Goal: Task Accomplishment & Management: Complete application form

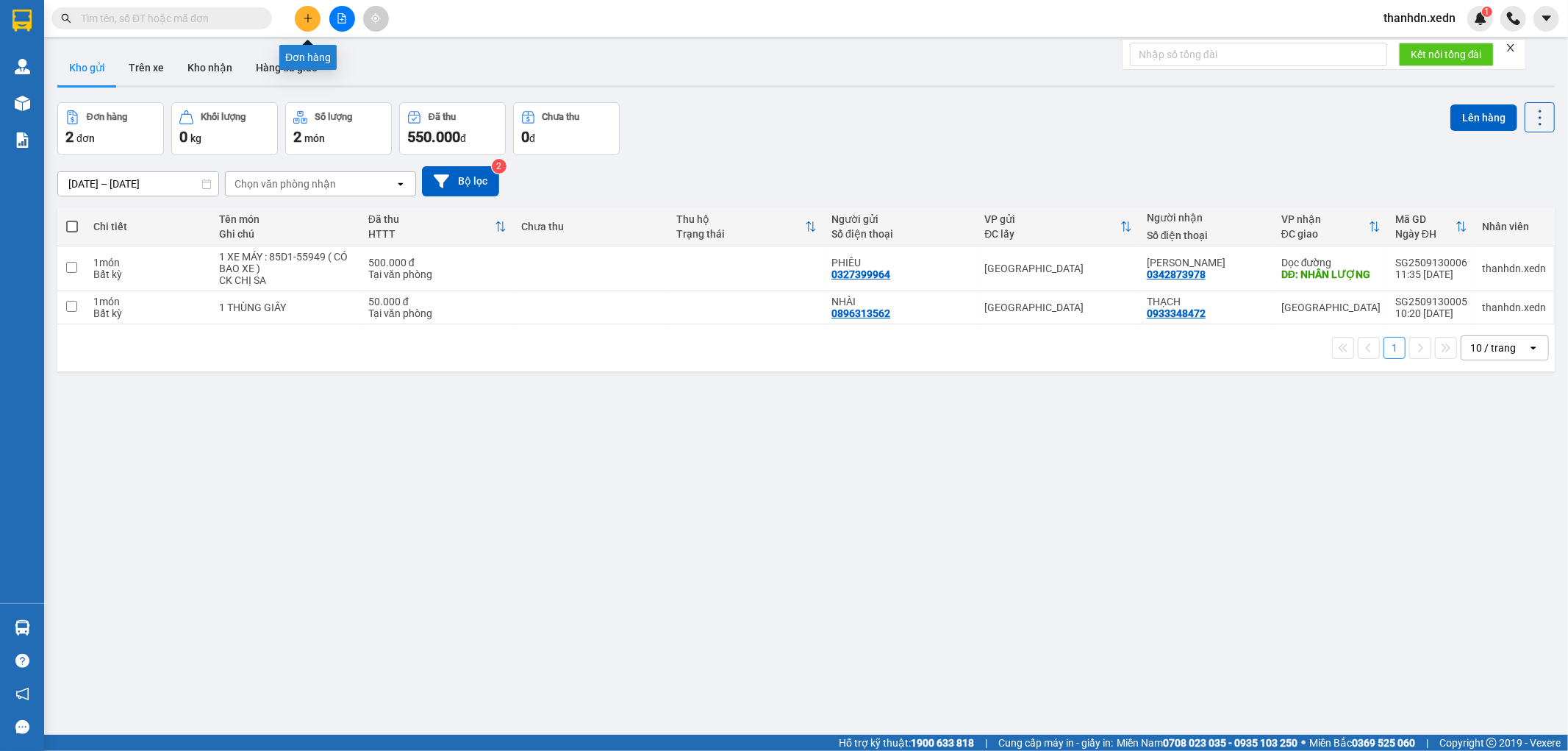
click at [299, 24] on button at bounding box center [308, 19] width 26 height 26
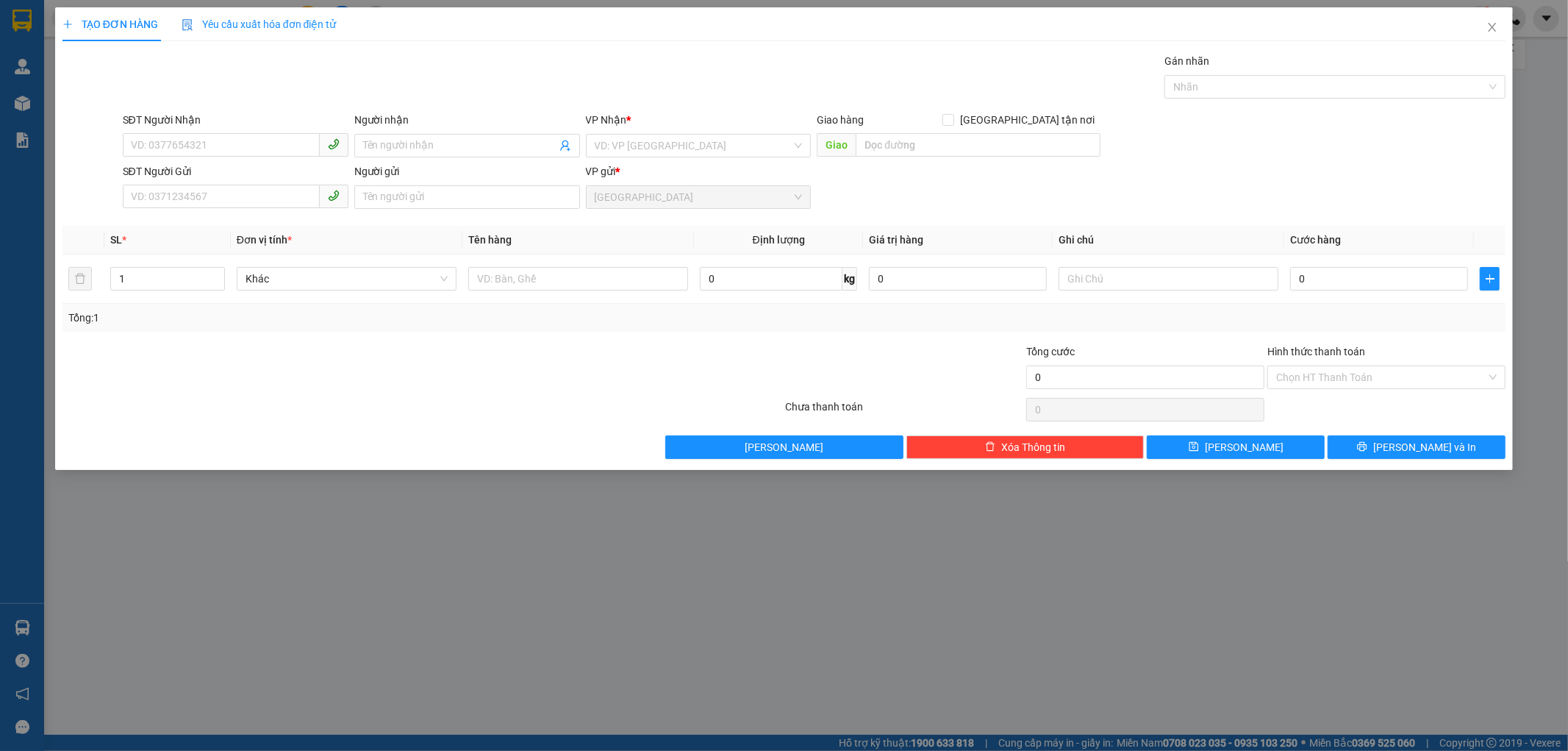
click at [513, 523] on div "TẠO ĐƠN HÀNG Yêu cầu xuất hóa đơn điện tử Transit Pickup Surcharge Ids Transit …" at bounding box center [784, 375] width 1568 height 751
click at [188, 135] on input "SĐT Người Nhận" at bounding box center [222, 144] width 197 height 24
click at [195, 177] on div "0976227010 - TUYẾT" at bounding box center [235, 175] width 208 height 16
type input "0976227010"
type input "TUYẾT"
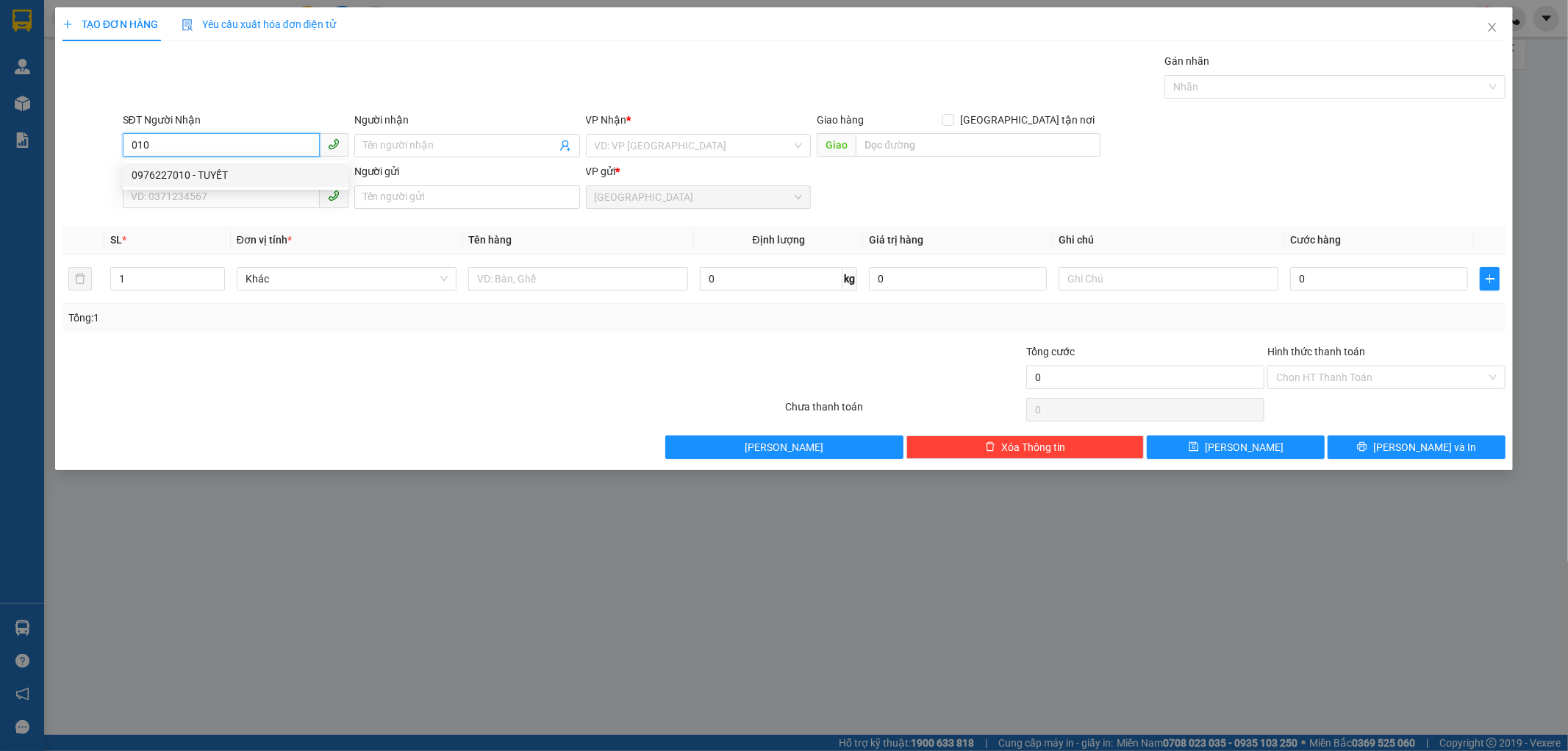
type input "SƠN LÂM - [GEOGRAPHIC_DATA]"
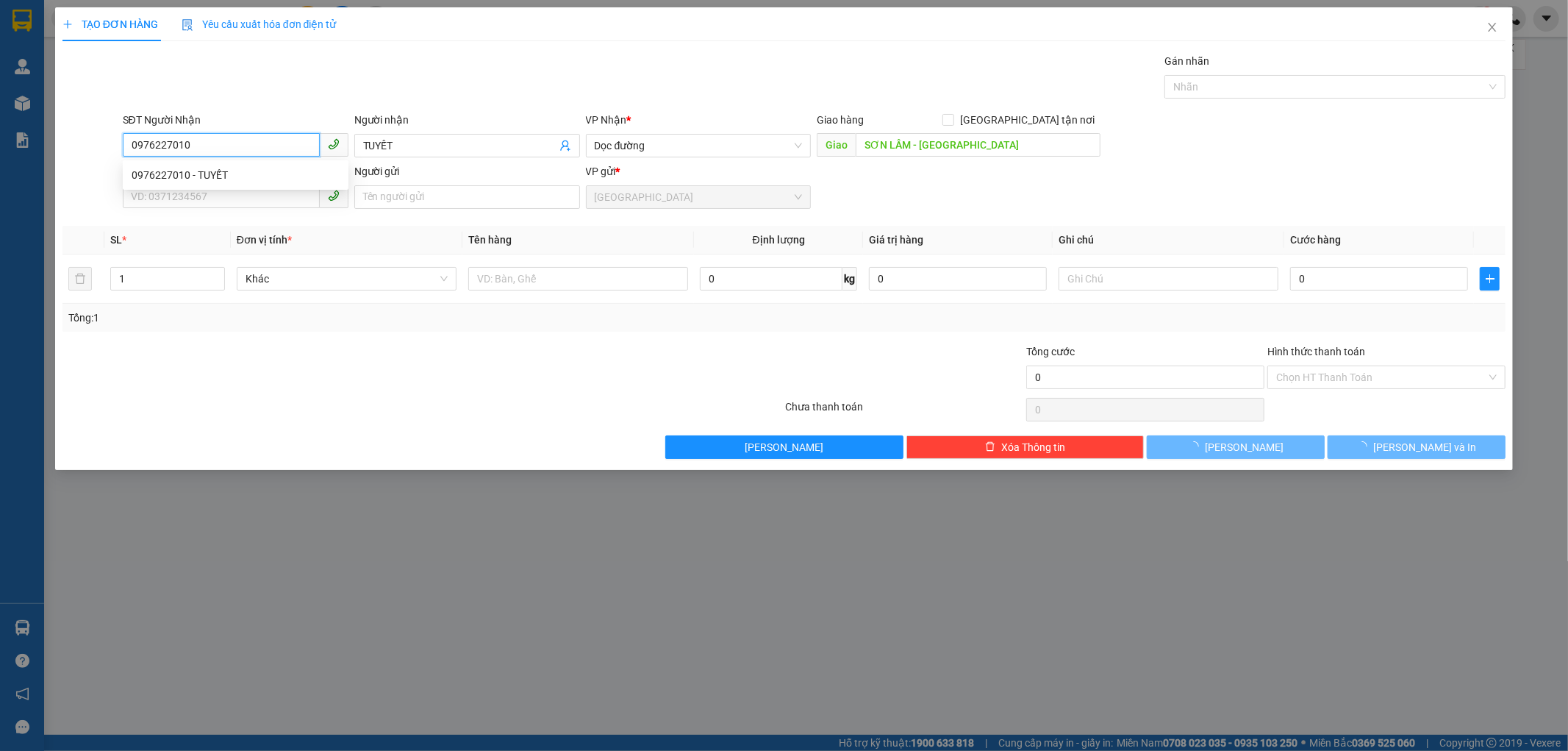
type input "600.000"
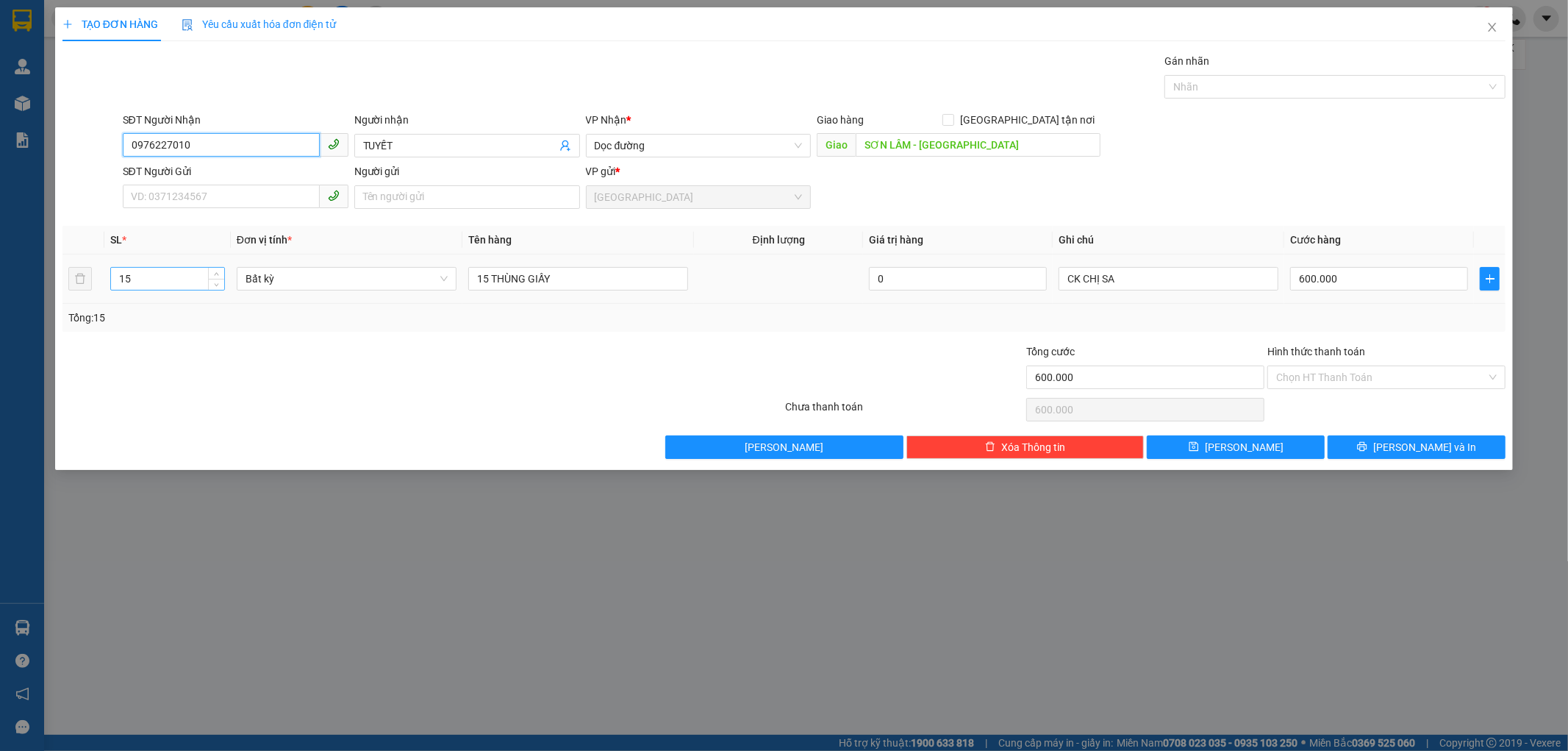
type input "0976227010"
click at [126, 284] on input "15" at bounding box center [167, 278] width 113 height 22
click at [148, 282] on input "25" at bounding box center [167, 278] width 113 height 22
type input "2"
type input "42"
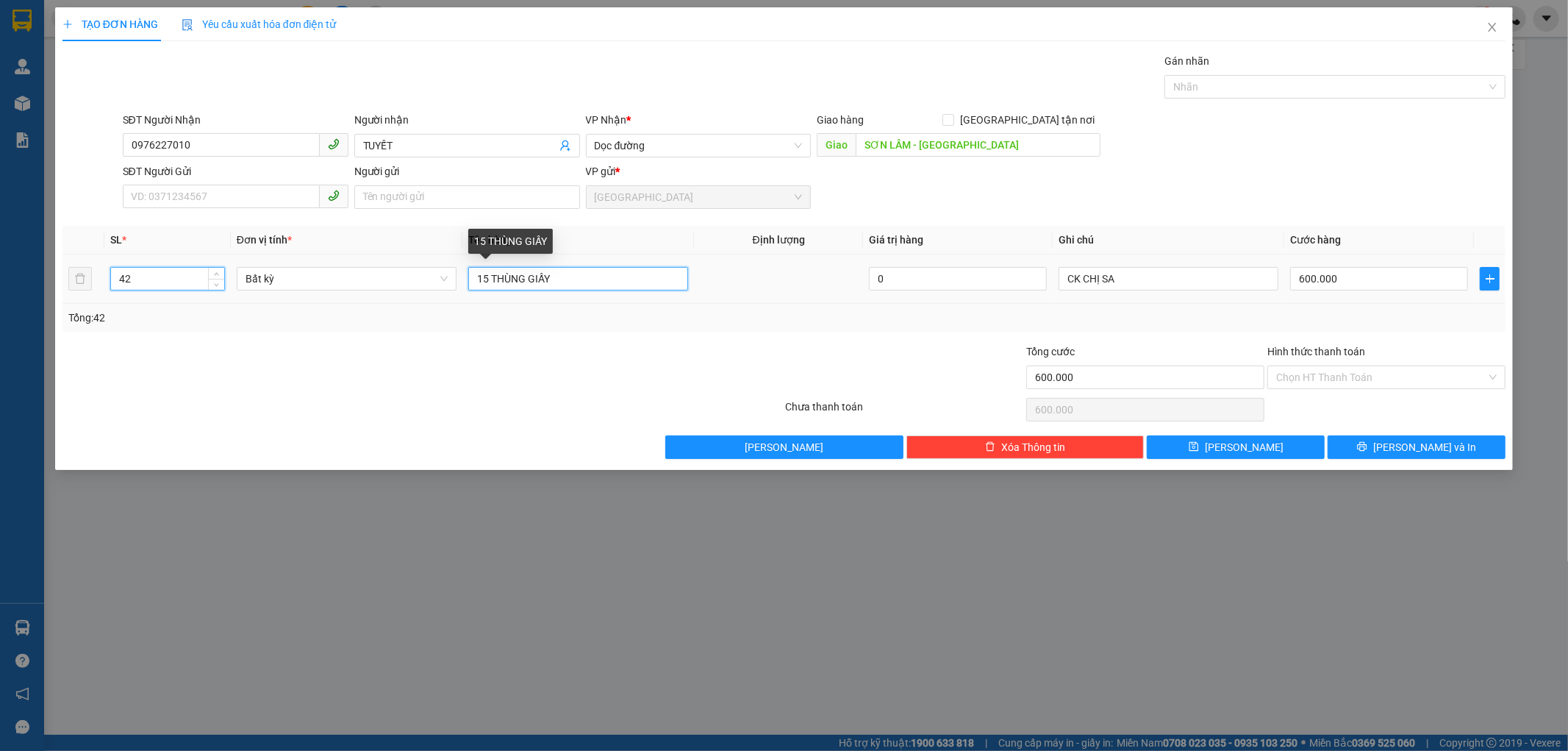
click at [491, 278] on input "15 THÙNG GIẤY" at bounding box center [579, 278] width 220 height 24
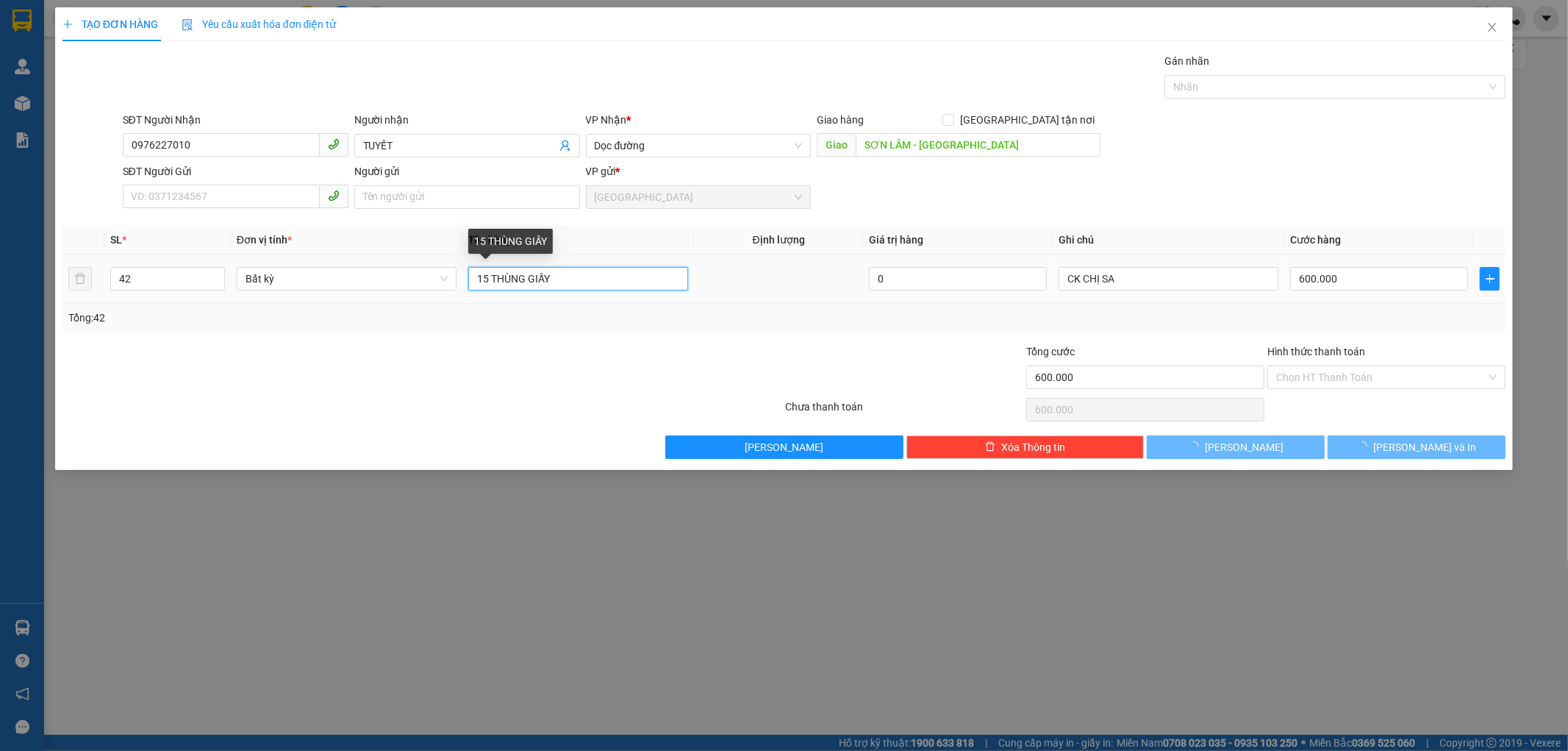
type input "0"
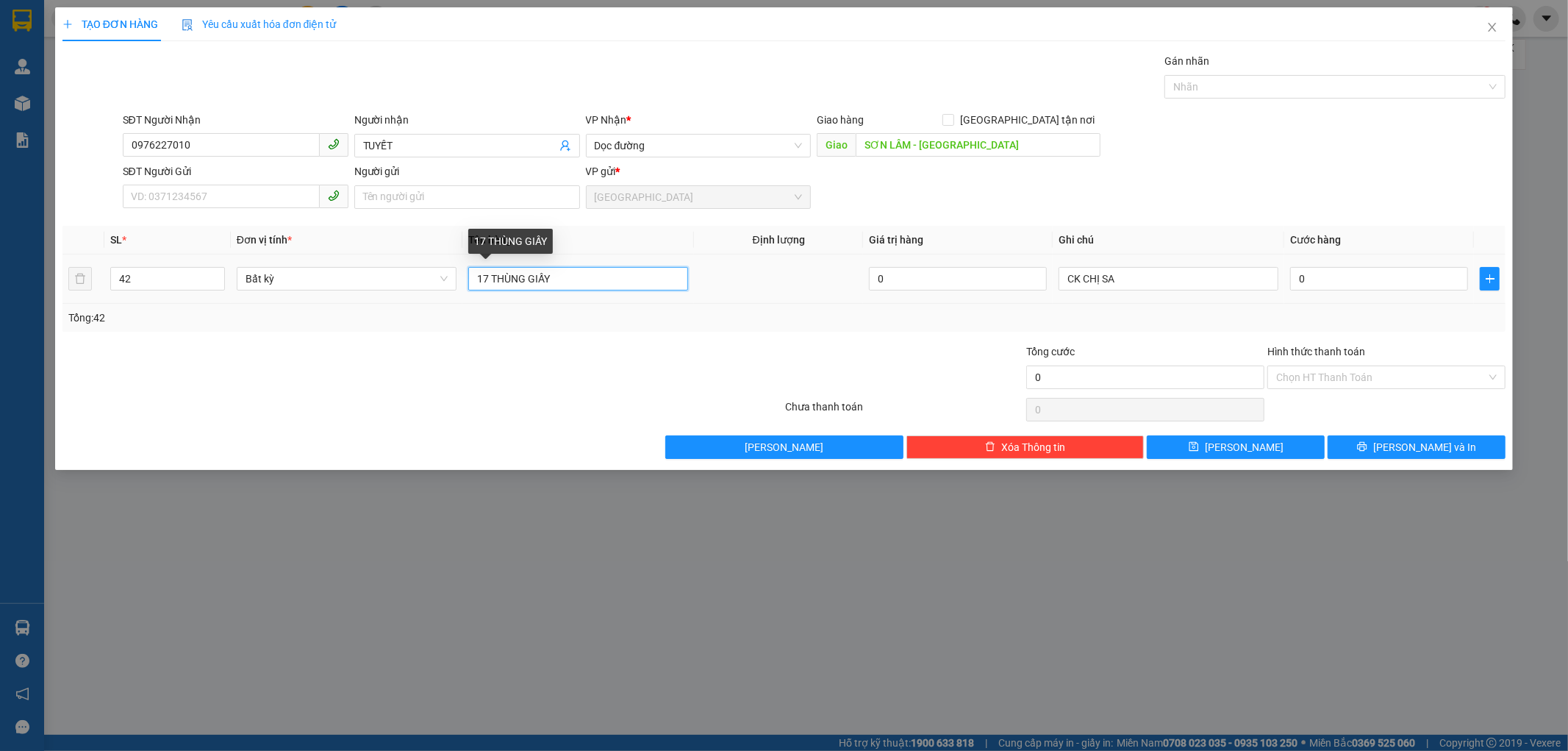
click at [619, 274] on input "17 THÙNG GIẤY" at bounding box center [579, 278] width 220 height 24
type input "17 THÙNG GIẤY +25 XÔ"
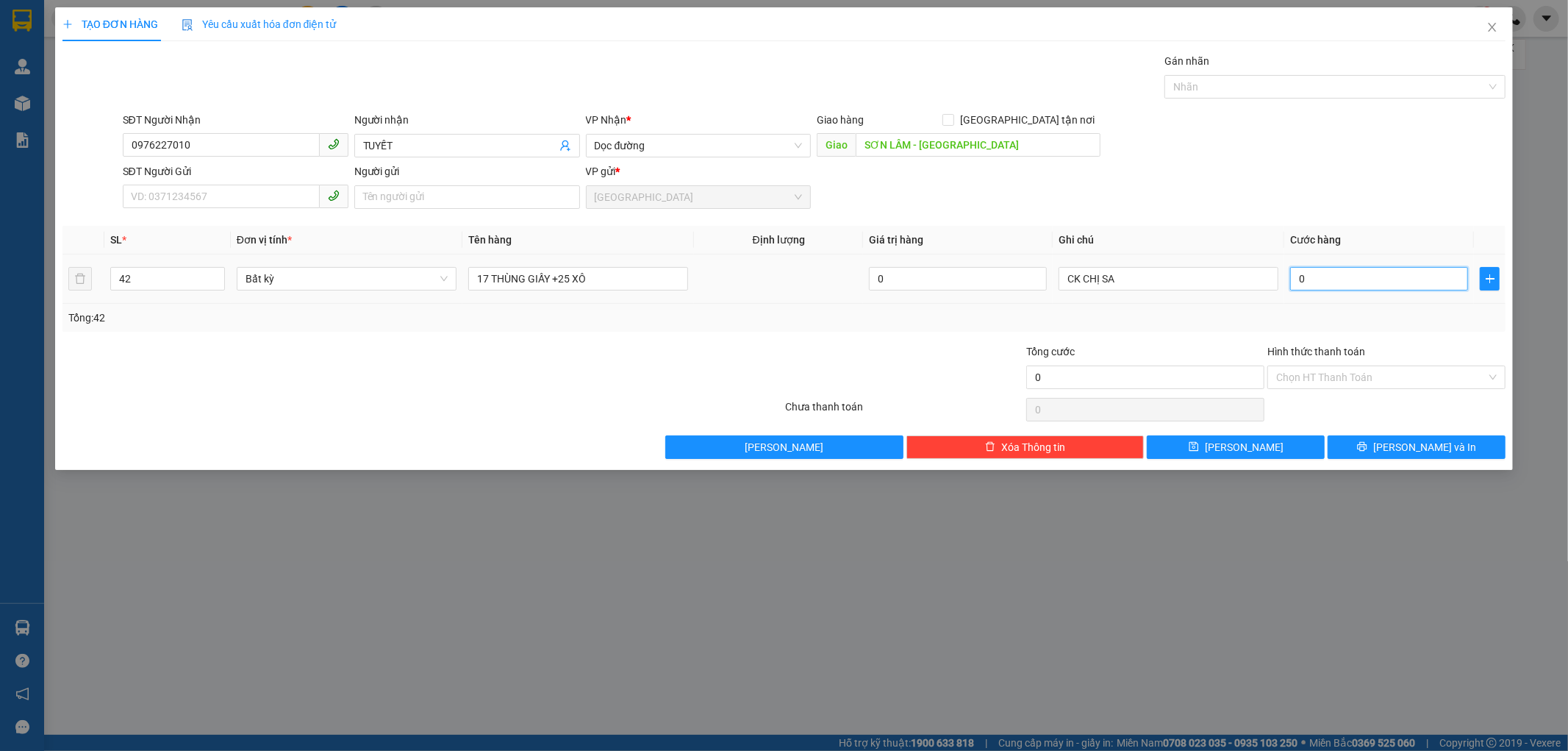
click at [1302, 285] on input "0" at bounding box center [1379, 278] width 178 height 24
type input "1"
type input "17"
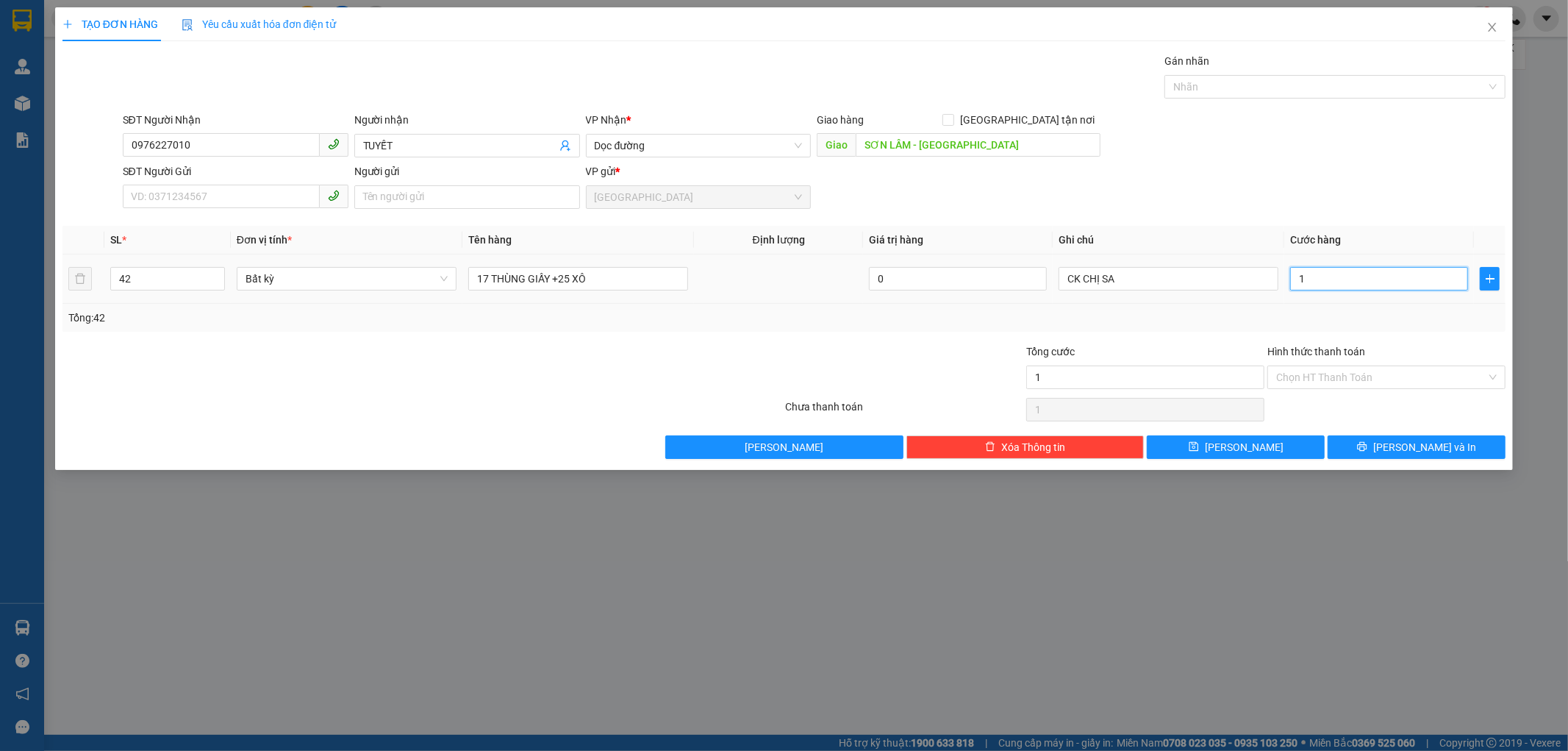
type input "17"
type input "170"
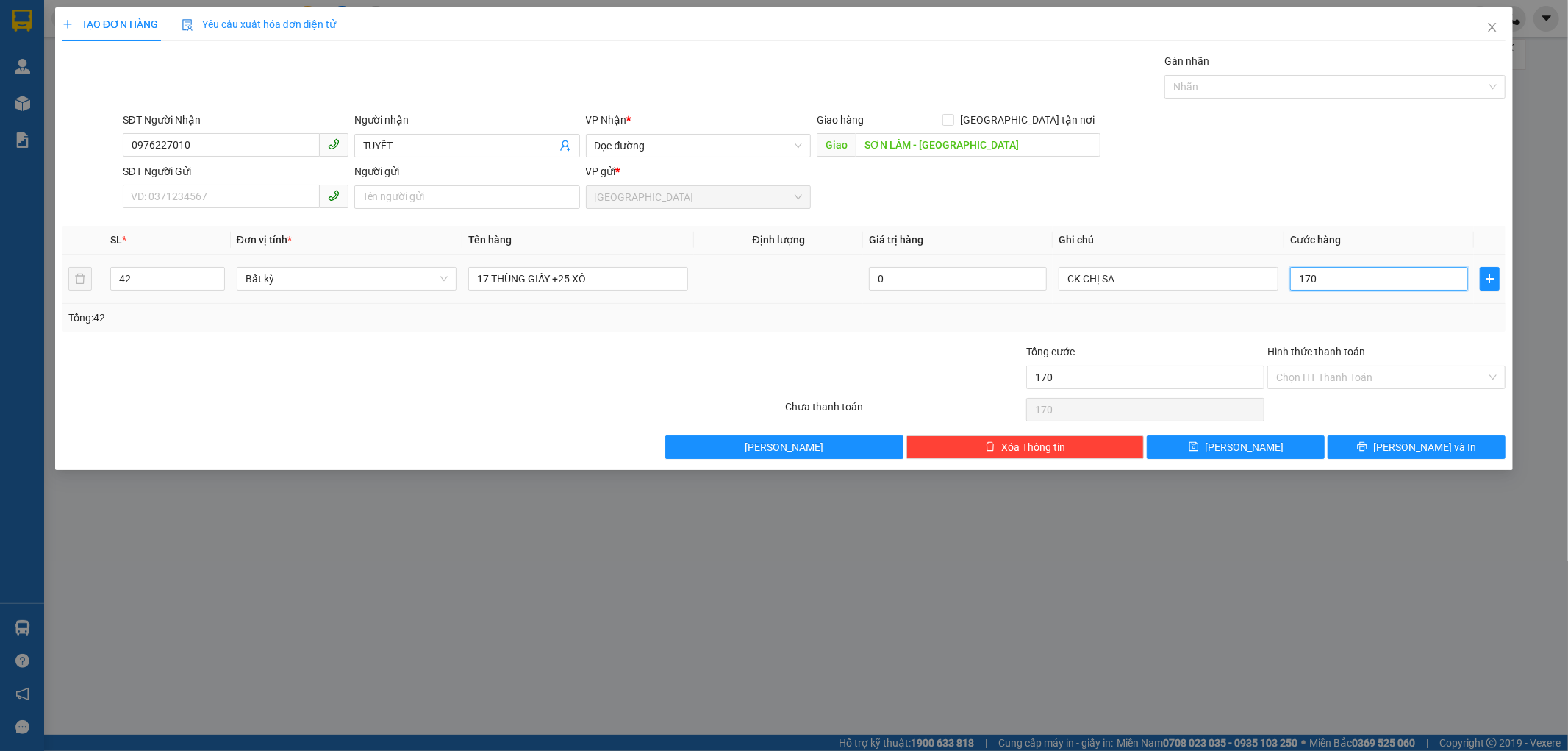
type input "1.700"
type input "1.700.000"
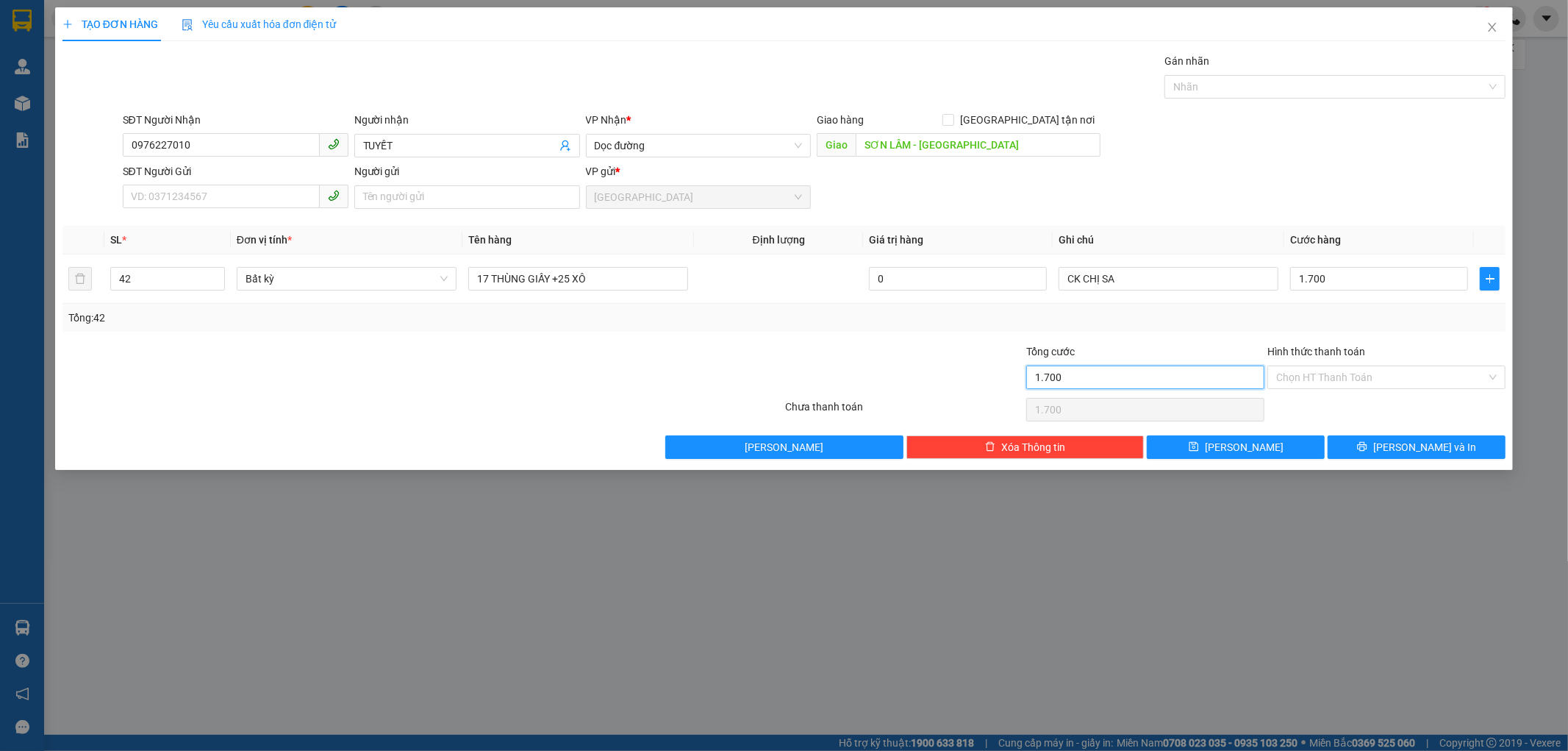
type input "1.700.000"
click at [1131, 377] on input "1.700.000" at bounding box center [1145, 377] width 238 height 24
click at [1328, 283] on input "1.700.000" at bounding box center [1379, 278] width 178 height 24
type input "1"
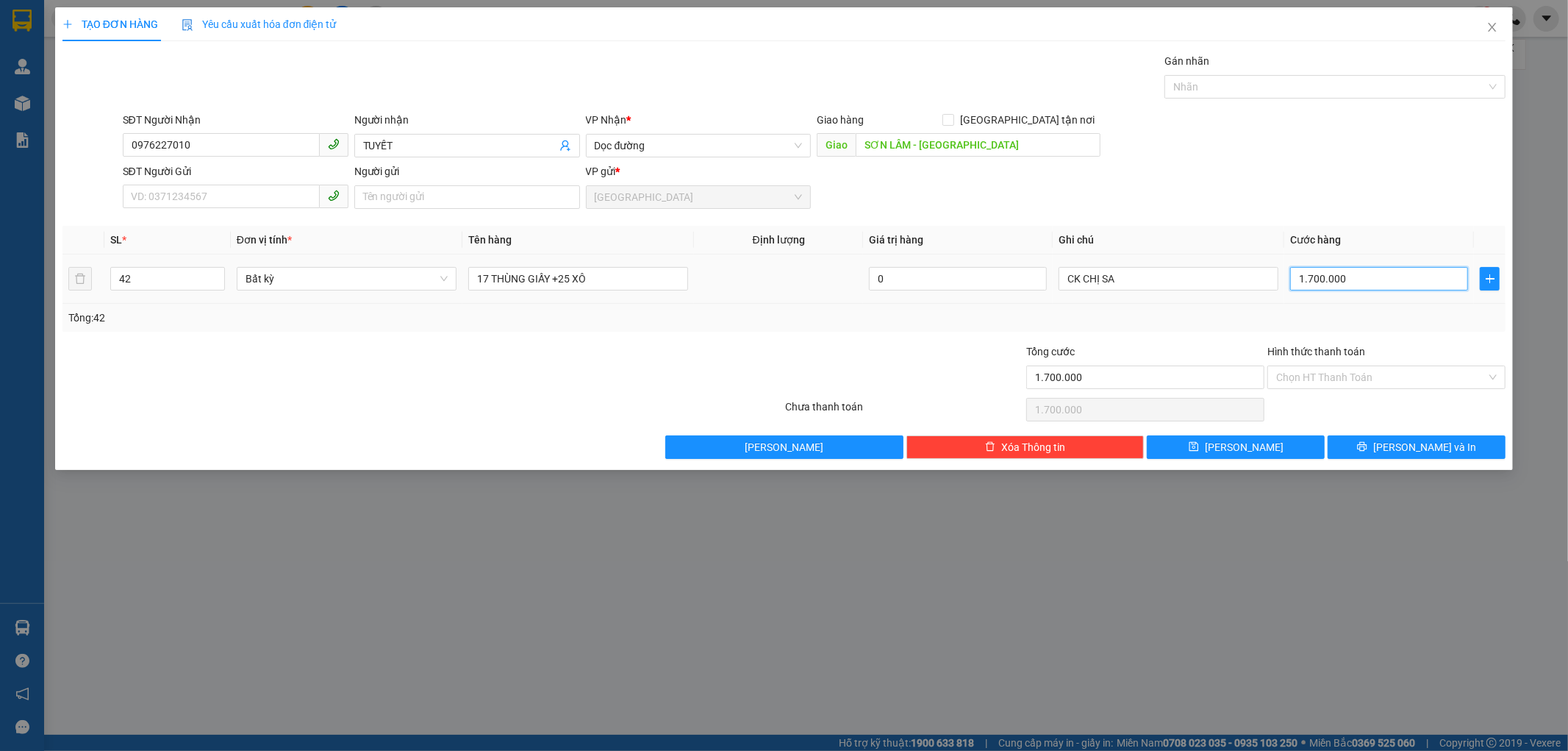
type input "1"
type input "18"
type input "185"
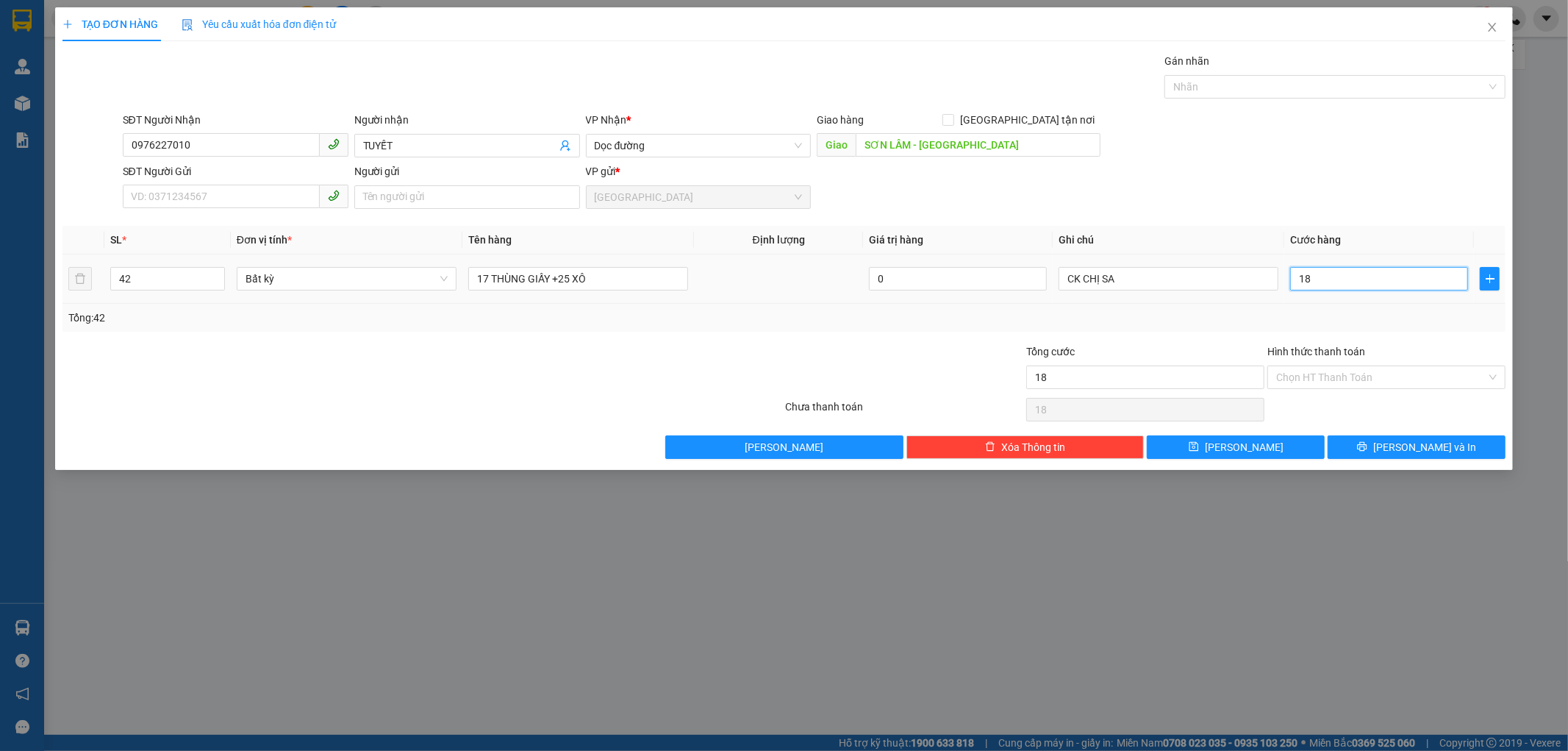
type input "185"
type input "1.850"
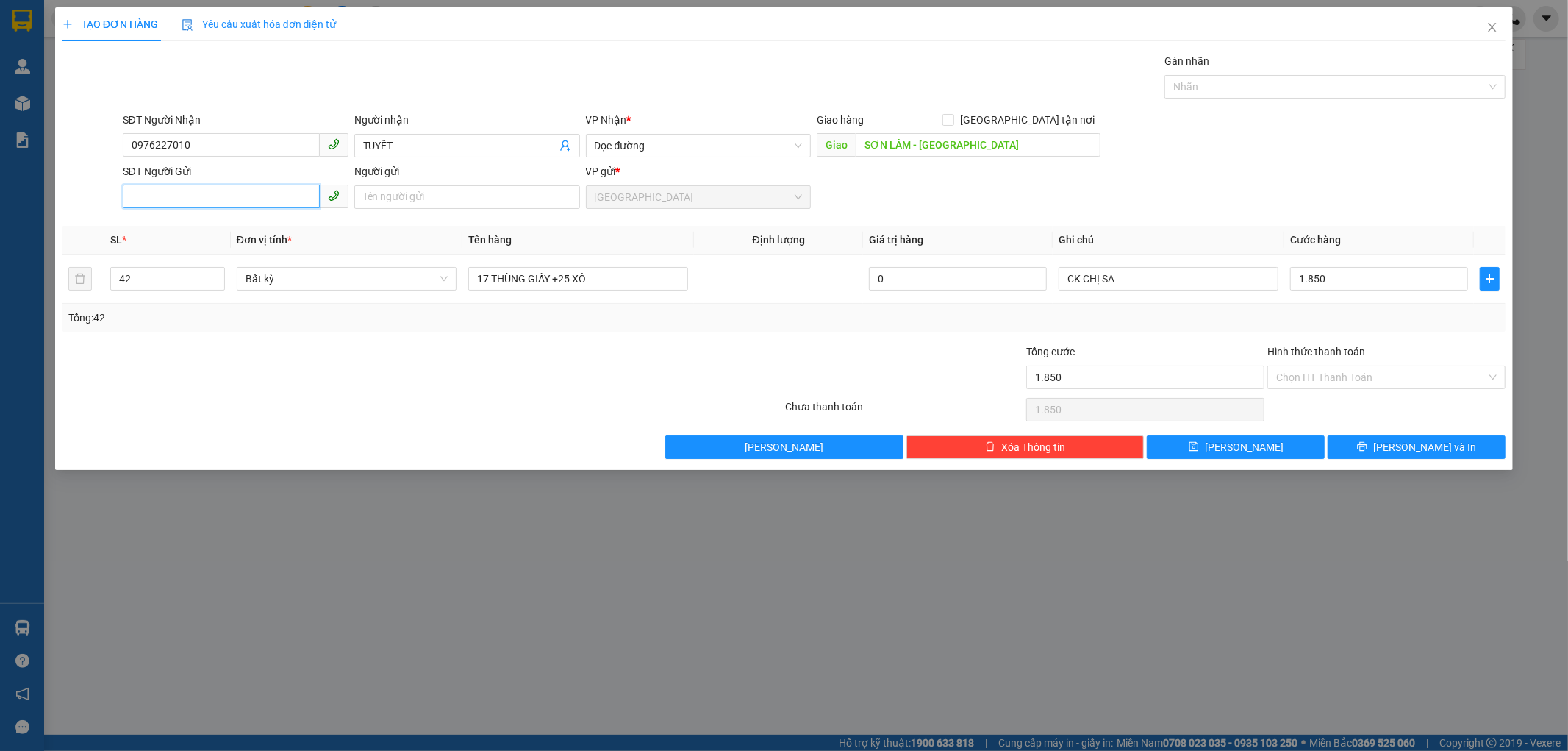
type input "1.850.000"
click at [184, 207] on input "SĐT Người Gửi" at bounding box center [222, 196] width 197 height 24
type input "0762318075"
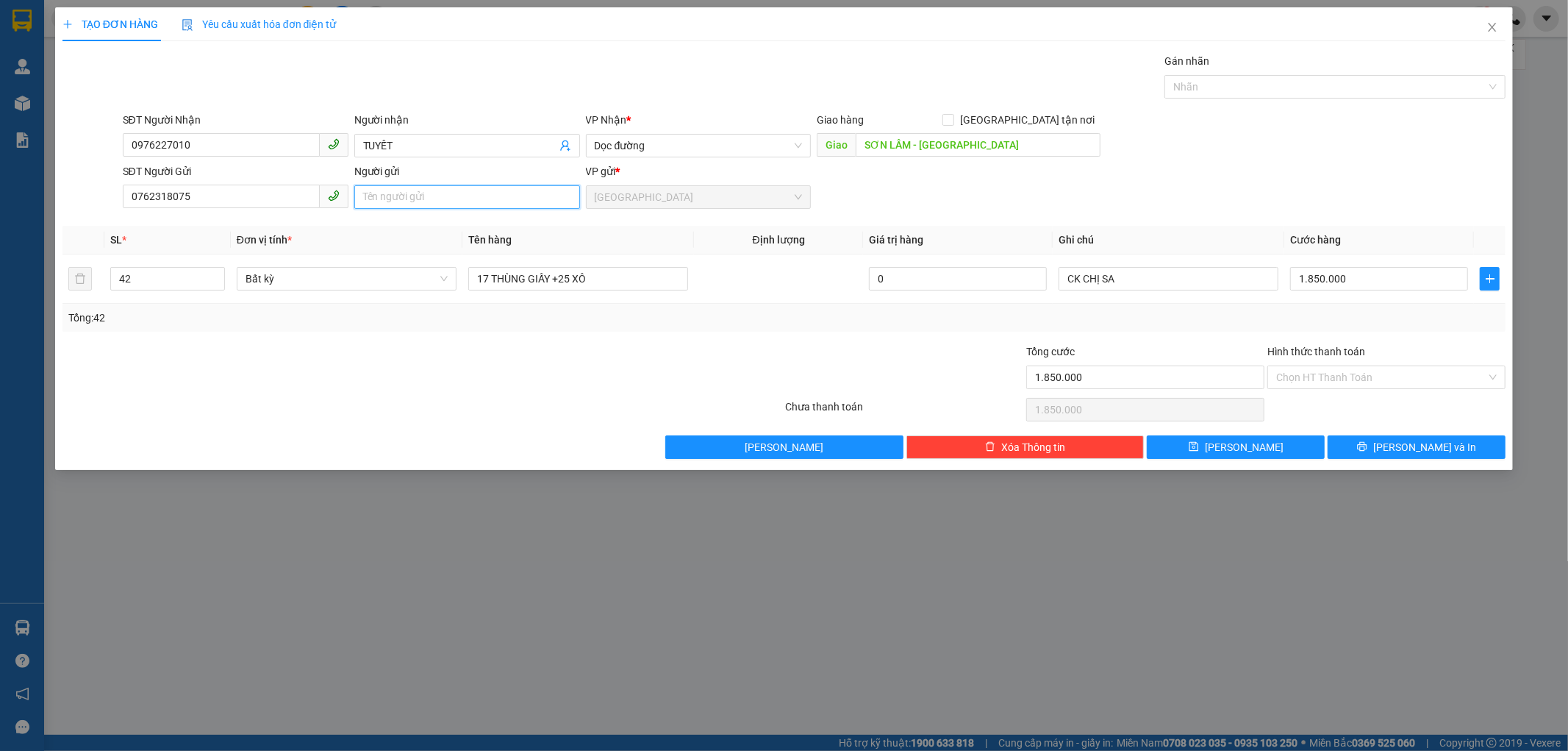
click at [422, 202] on input "Người gửi" at bounding box center [467, 197] width 226 height 24
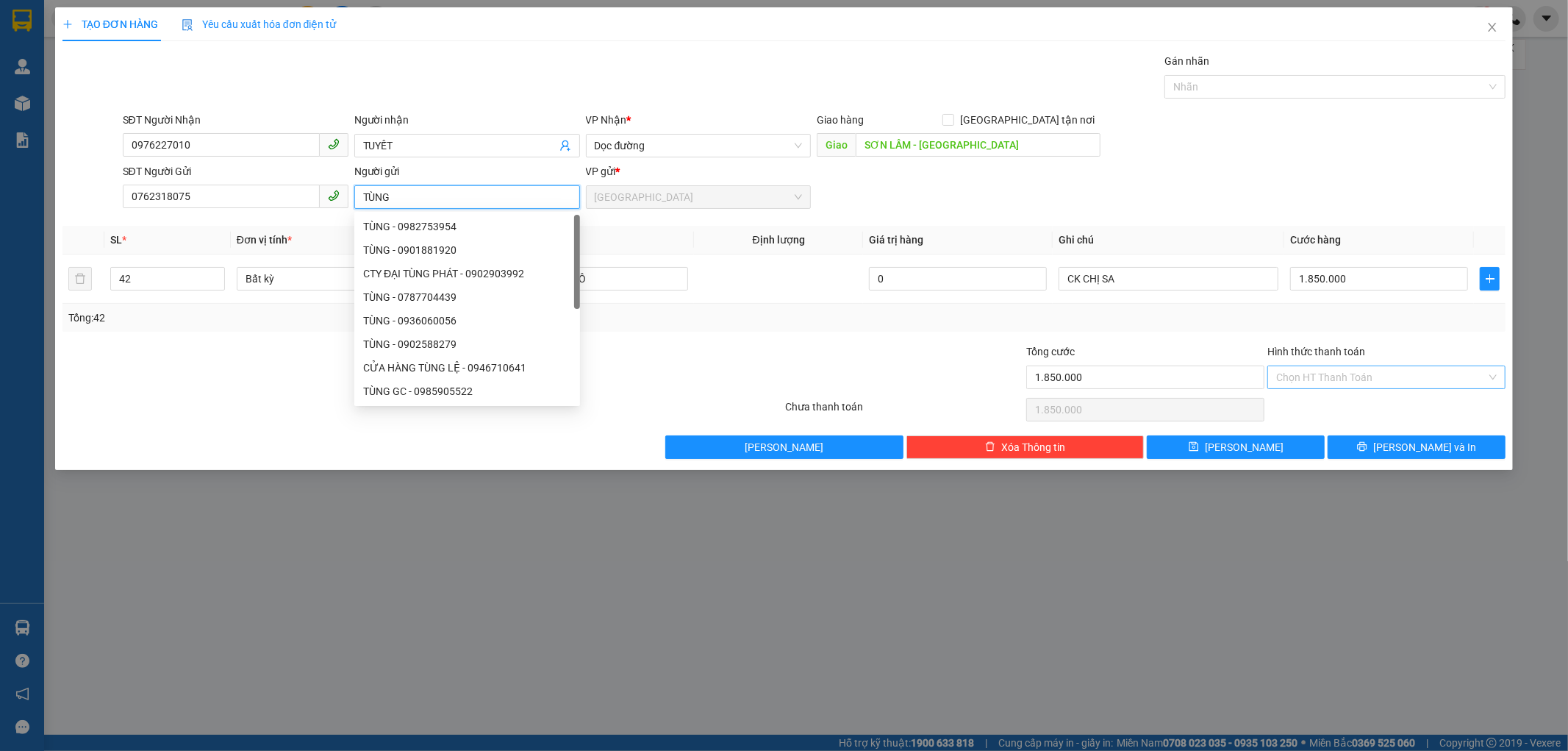
type input "TÙNG"
drag, startPoint x: 1287, startPoint y: 373, endPoint x: 1290, endPoint y: 381, distance: 8.5
click at [1288, 373] on input "Hình thức thanh toán" at bounding box center [1381, 377] width 210 height 22
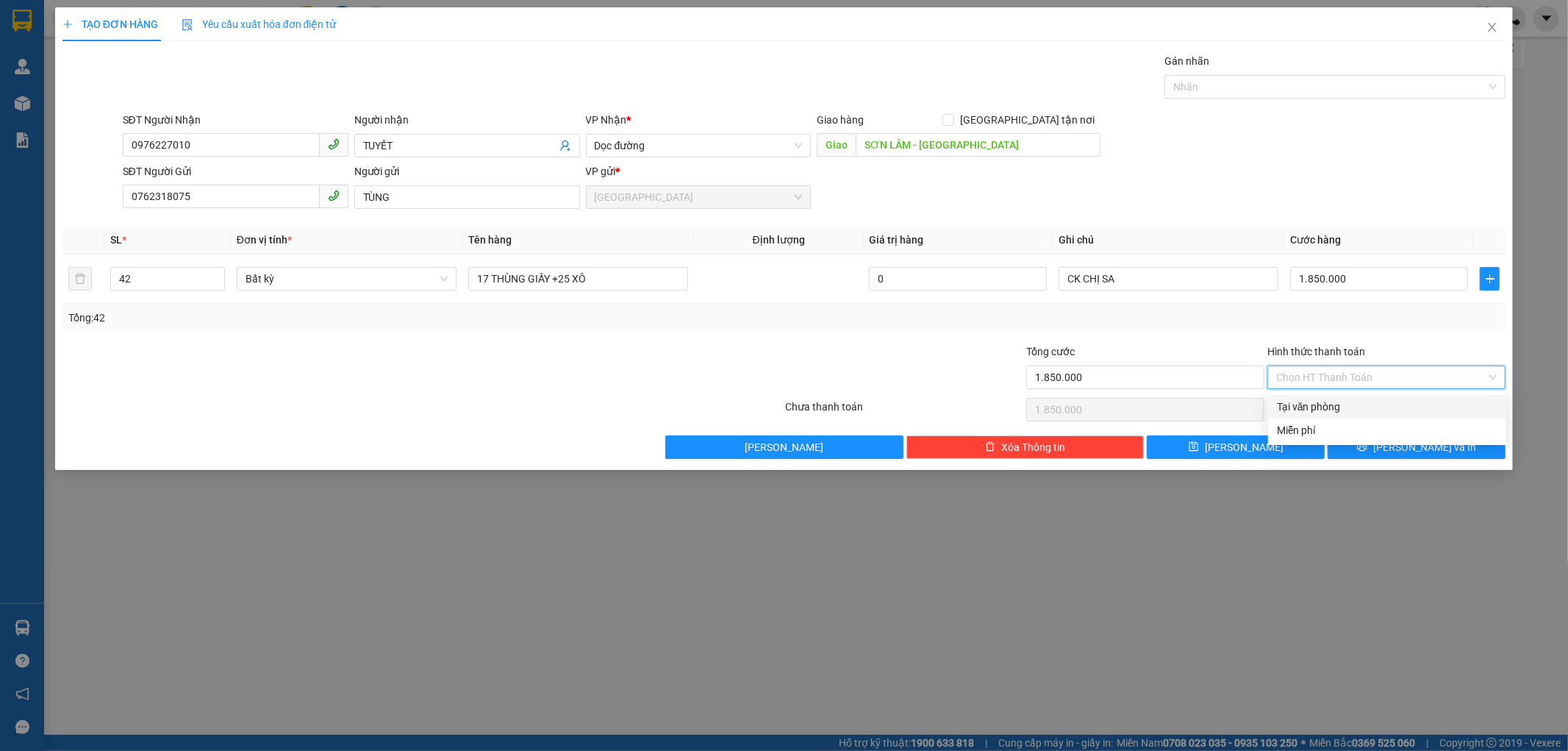
click at [1295, 400] on div "Tại văn phòng" at bounding box center [1387, 407] width 221 height 16
type input "0"
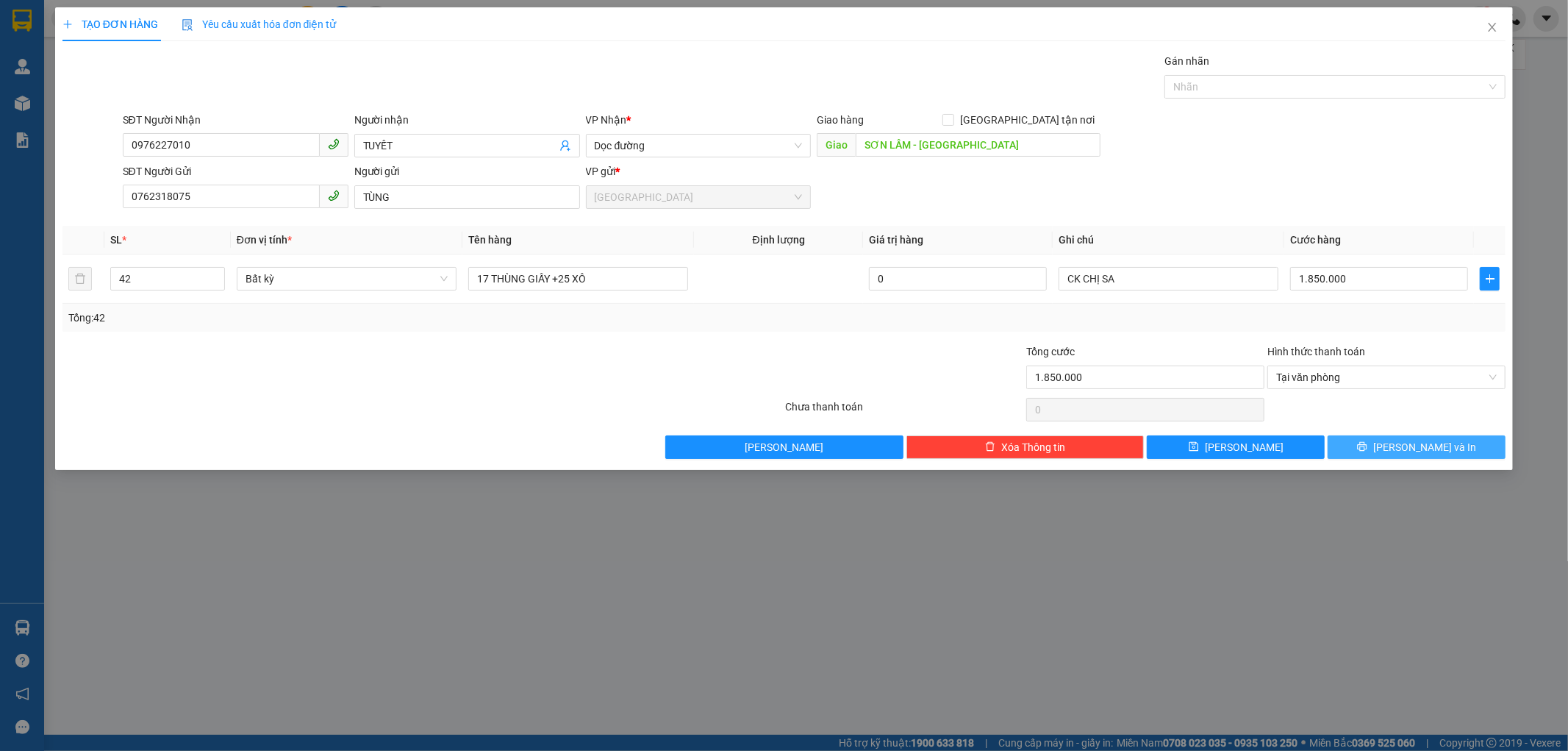
click at [1368, 451] on icon "printer" at bounding box center [1362, 446] width 11 height 11
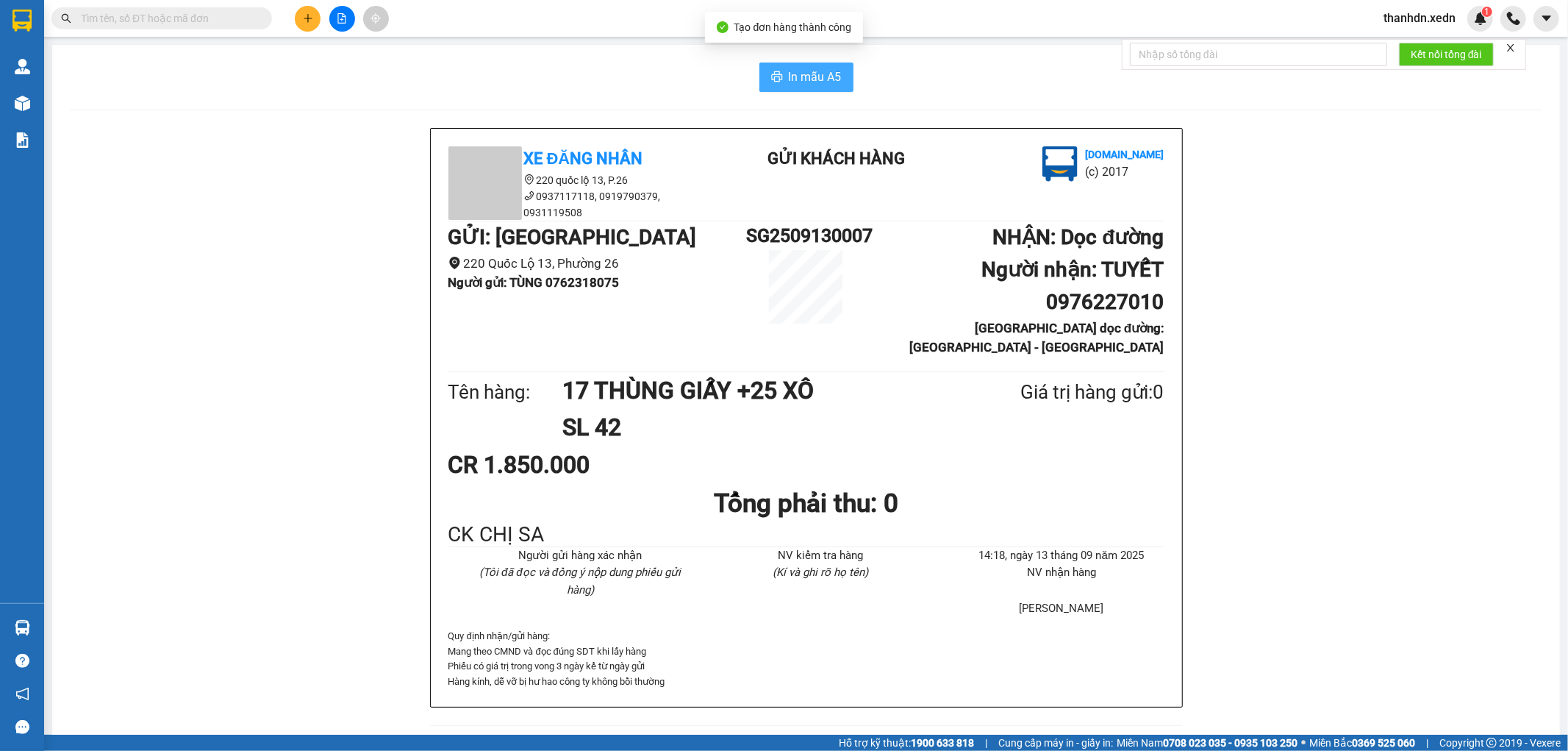
click at [791, 89] on button "In mẫu A5" at bounding box center [806, 77] width 94 height 29
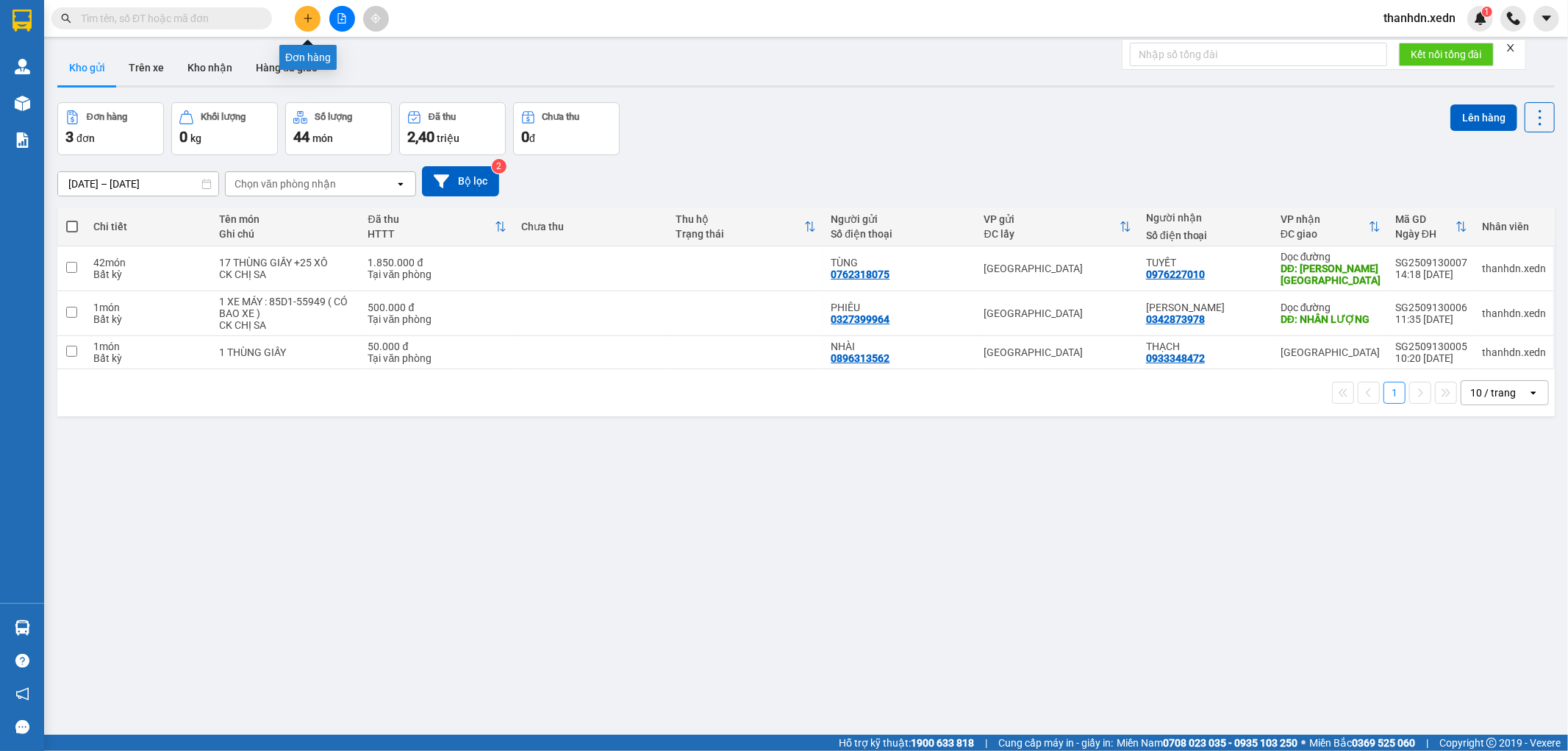
click at [298, 19] on button at bounding box center [308, 19] width 26 height 26
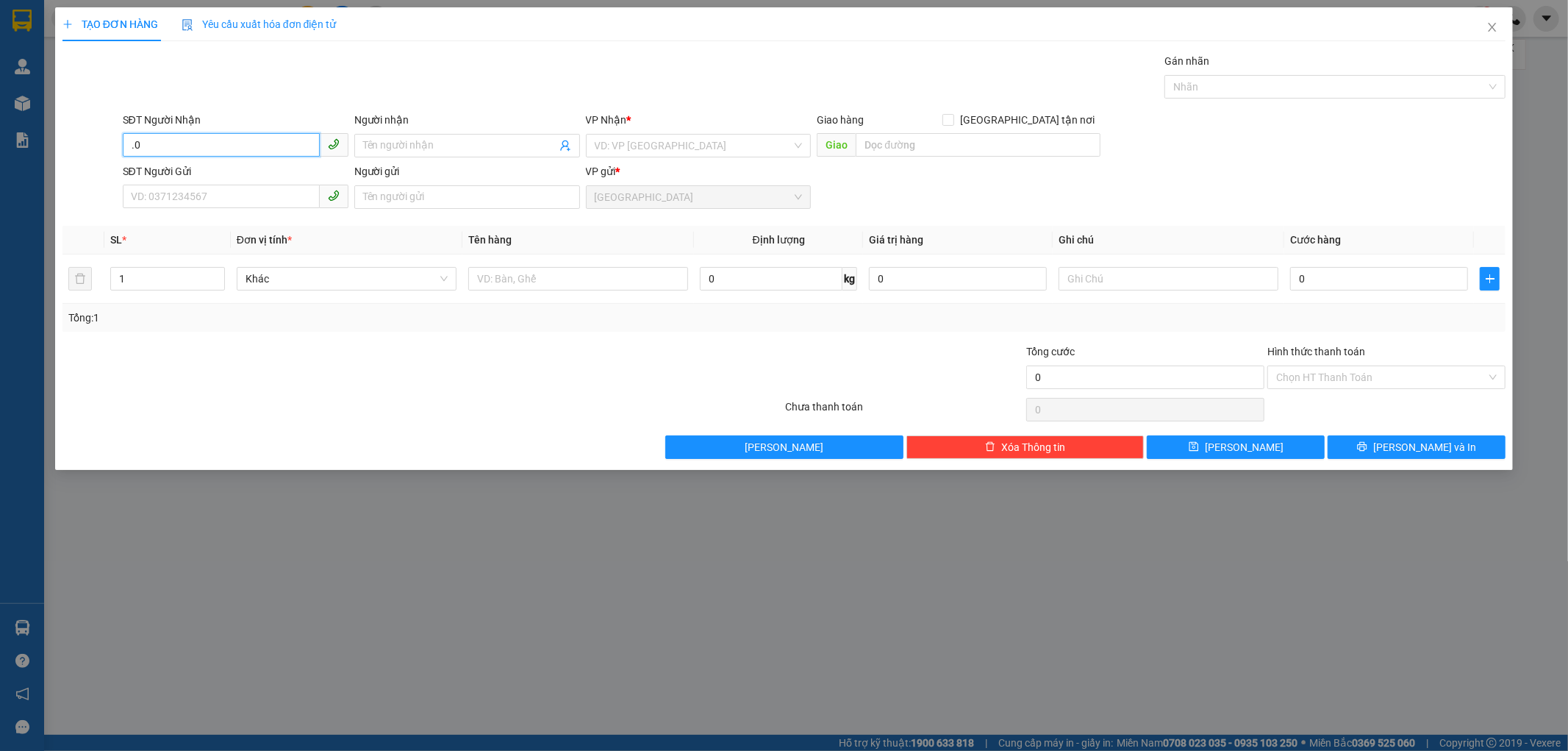
type input "."
type input "0817704831"
click at [192, 171] on div "0817704831 - TẤN" at bounding box center [235, 175] width 208 height 16
type input "TẤN"
type input "40.000"
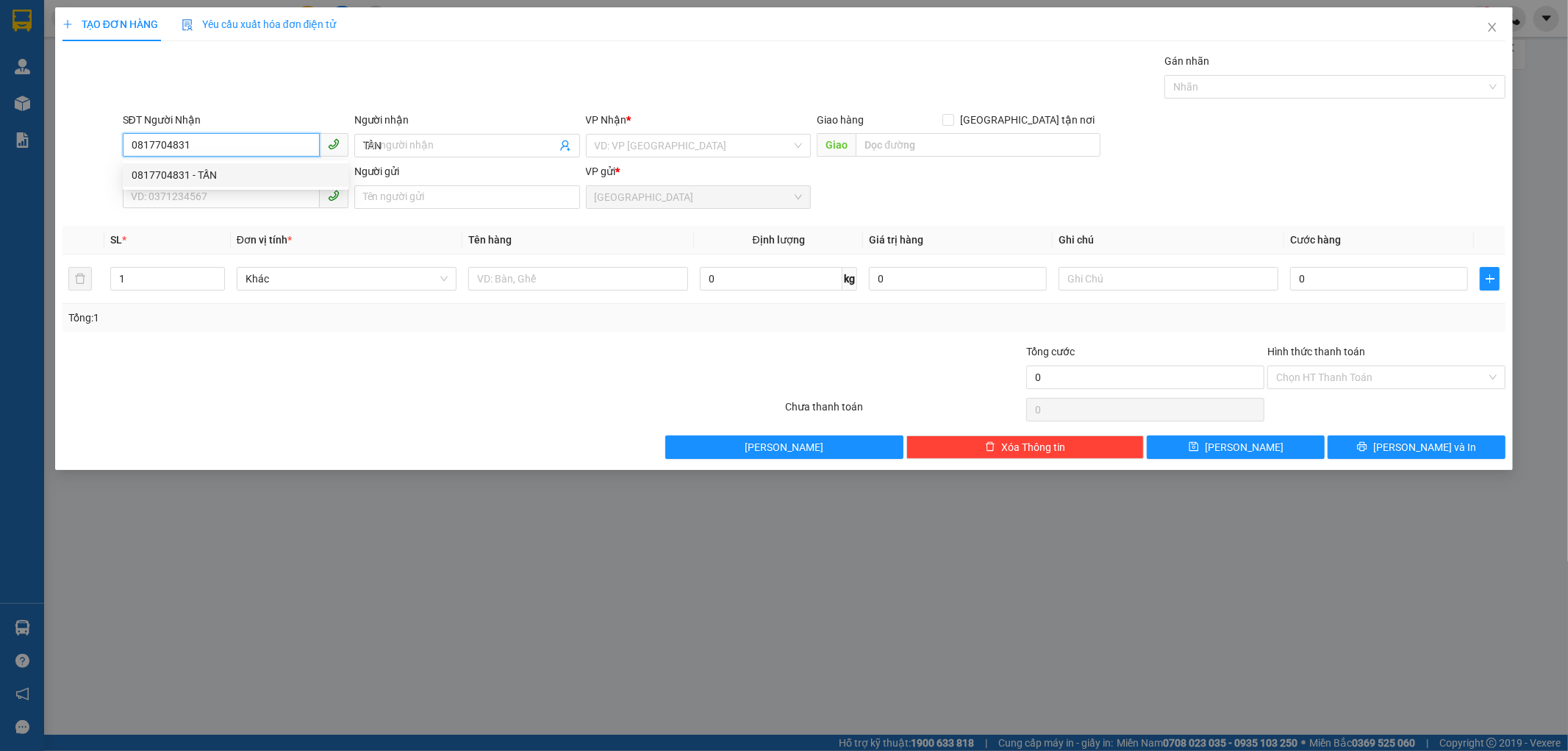
type input "40.000"
type input "0817704831"
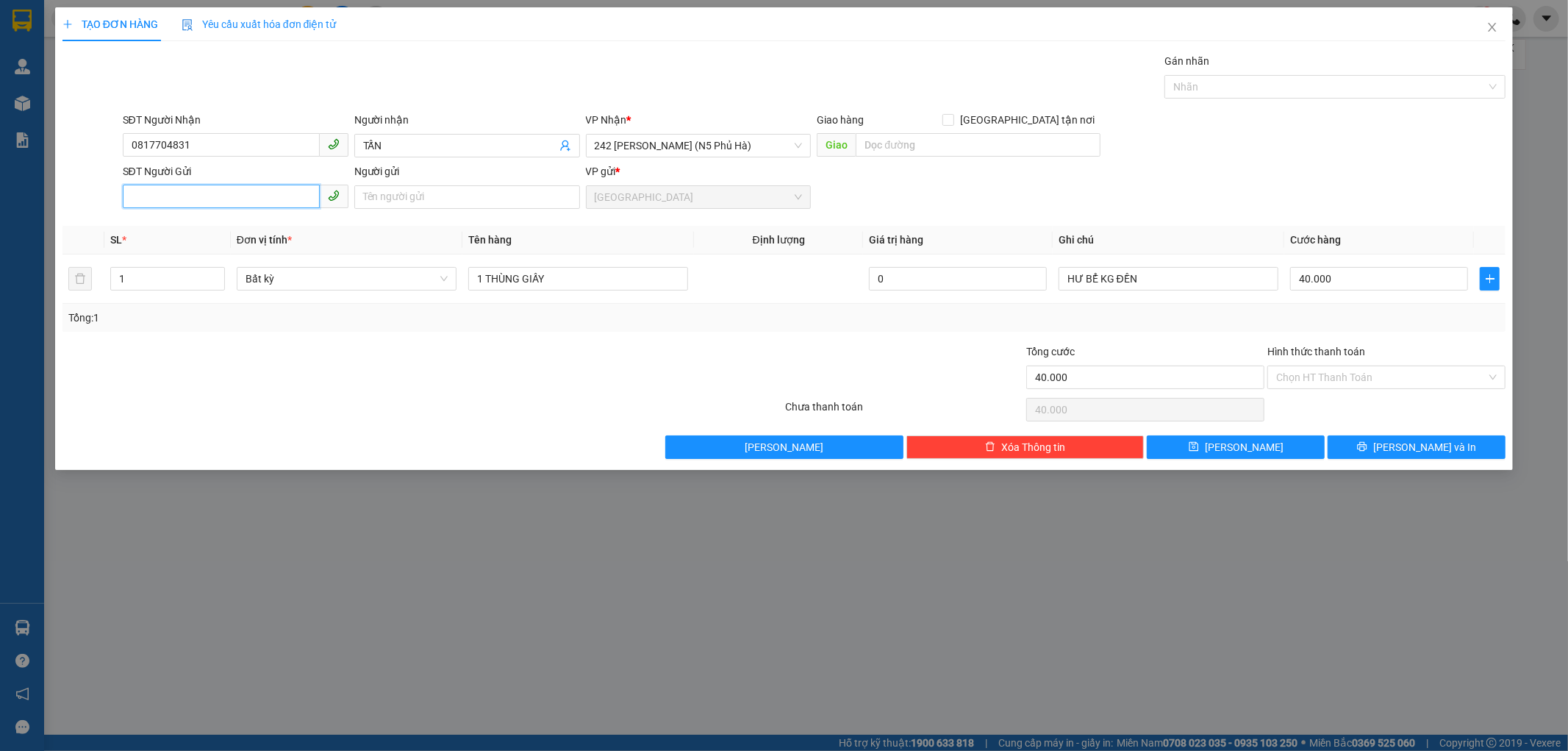
click at [178, 206] on input "SĐT Người Gửi" at bounding box center [222, 196] width 197 height 24
type input "0333980164"
click at [386, 199] on input "Người gửi" at bounding box center [467, 197] width 226 height 24
type input "[PERSON_NAME]"
click at [1387, 460] on div "TẠO ĐƠN HÀNG Yêu cầu xuất hóa đơn điện tử Transit Pickup Surcharge Ids Transit …" at bounding box center [785, 238] width 1459 height 462
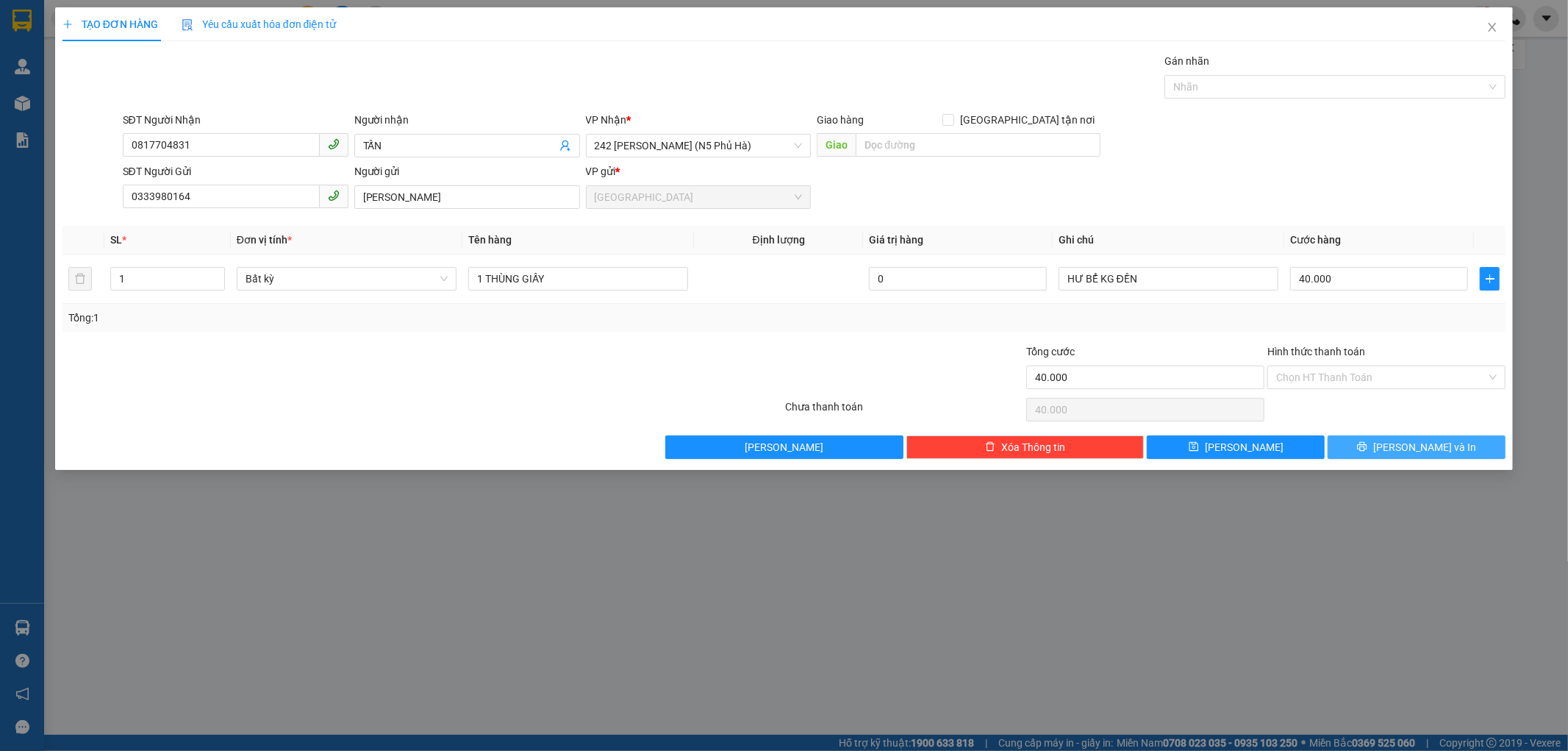
click at [1425, 453] on span "[PERSON_NAME] và In" at bounding box center [1425, 448] width 103 height 16
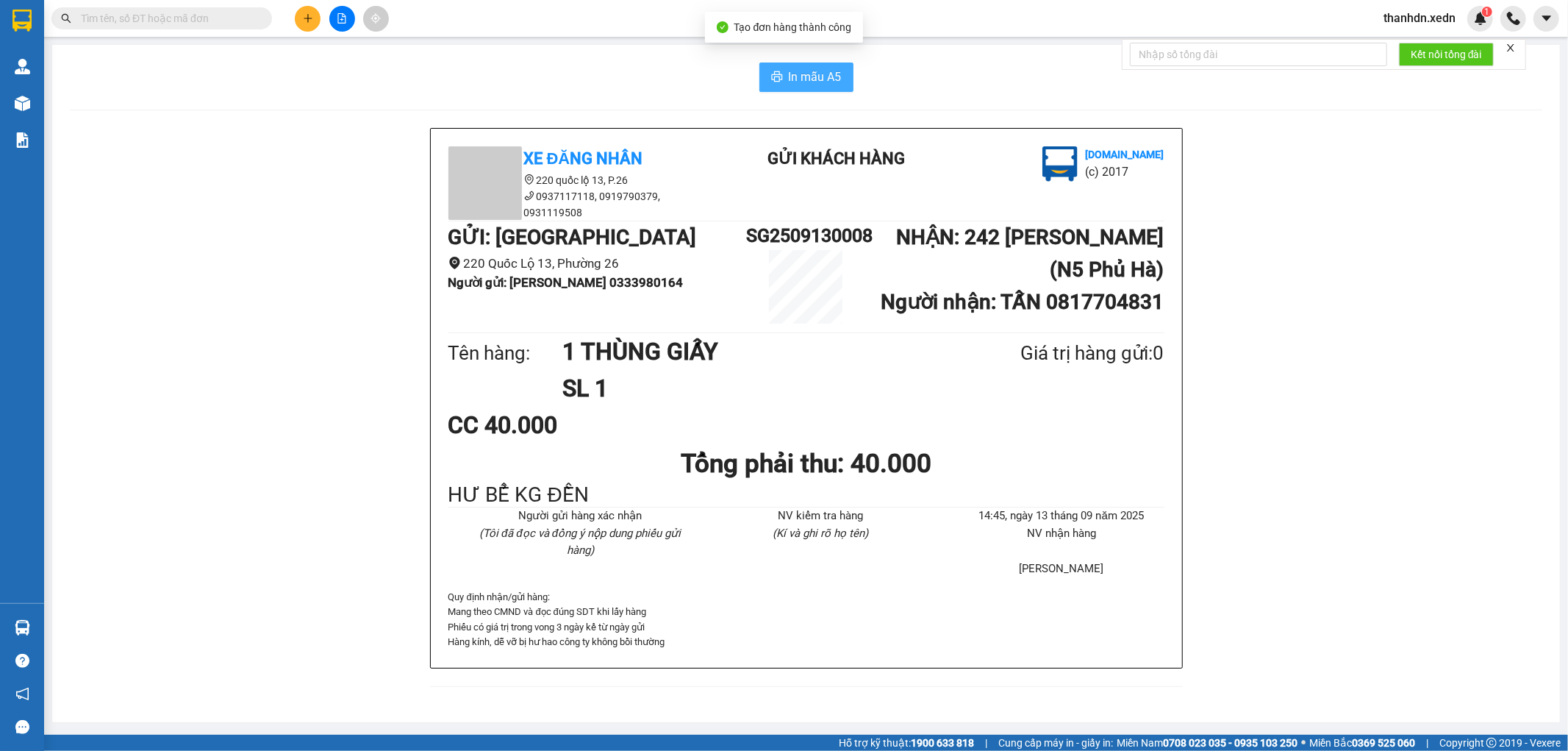
click at [804, 83] on span "In mẫu A5" at bounding box center [815, 77] width 53 height 19
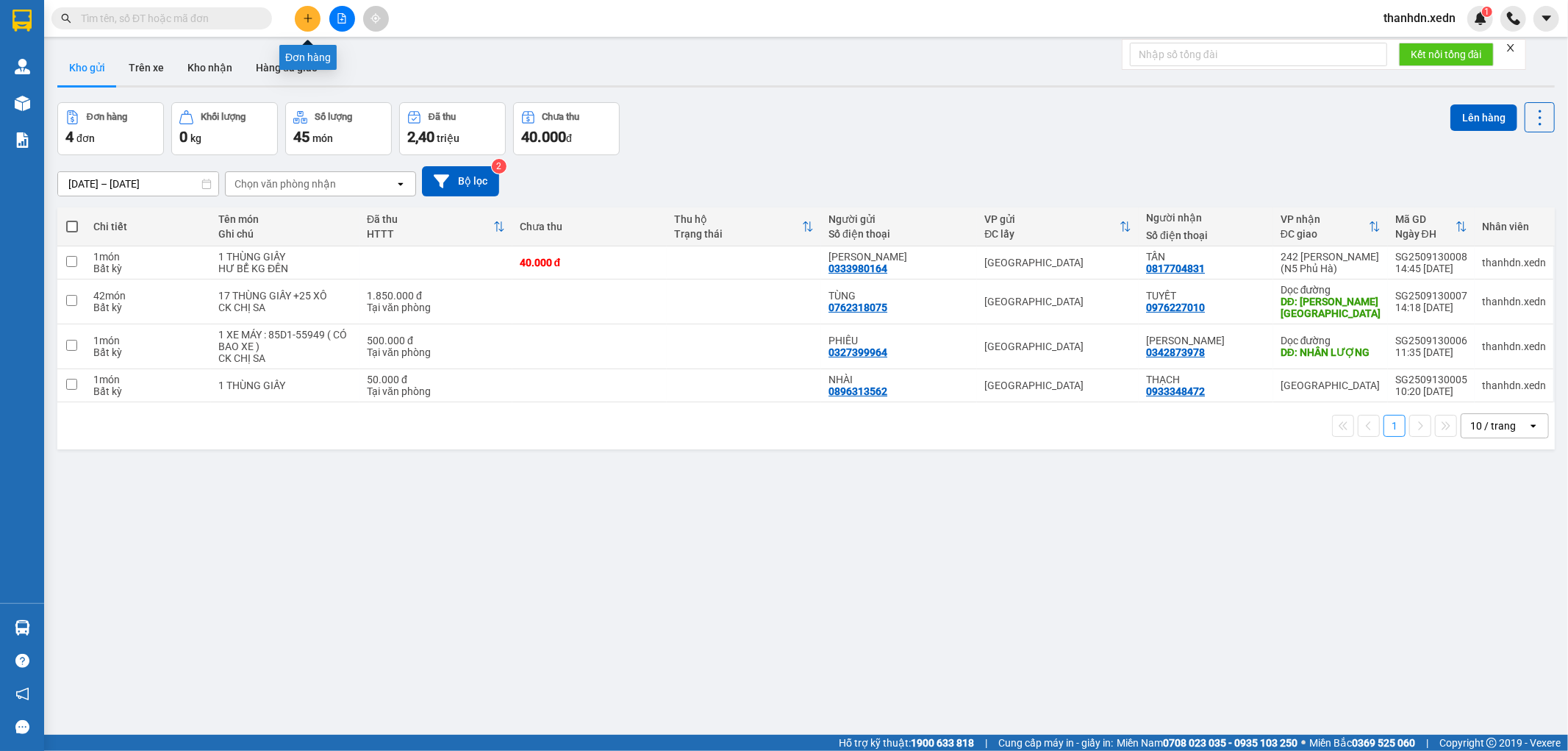
click at [312, 22] on icon "plus" at bounding box center [308, 18] width 11 height 11
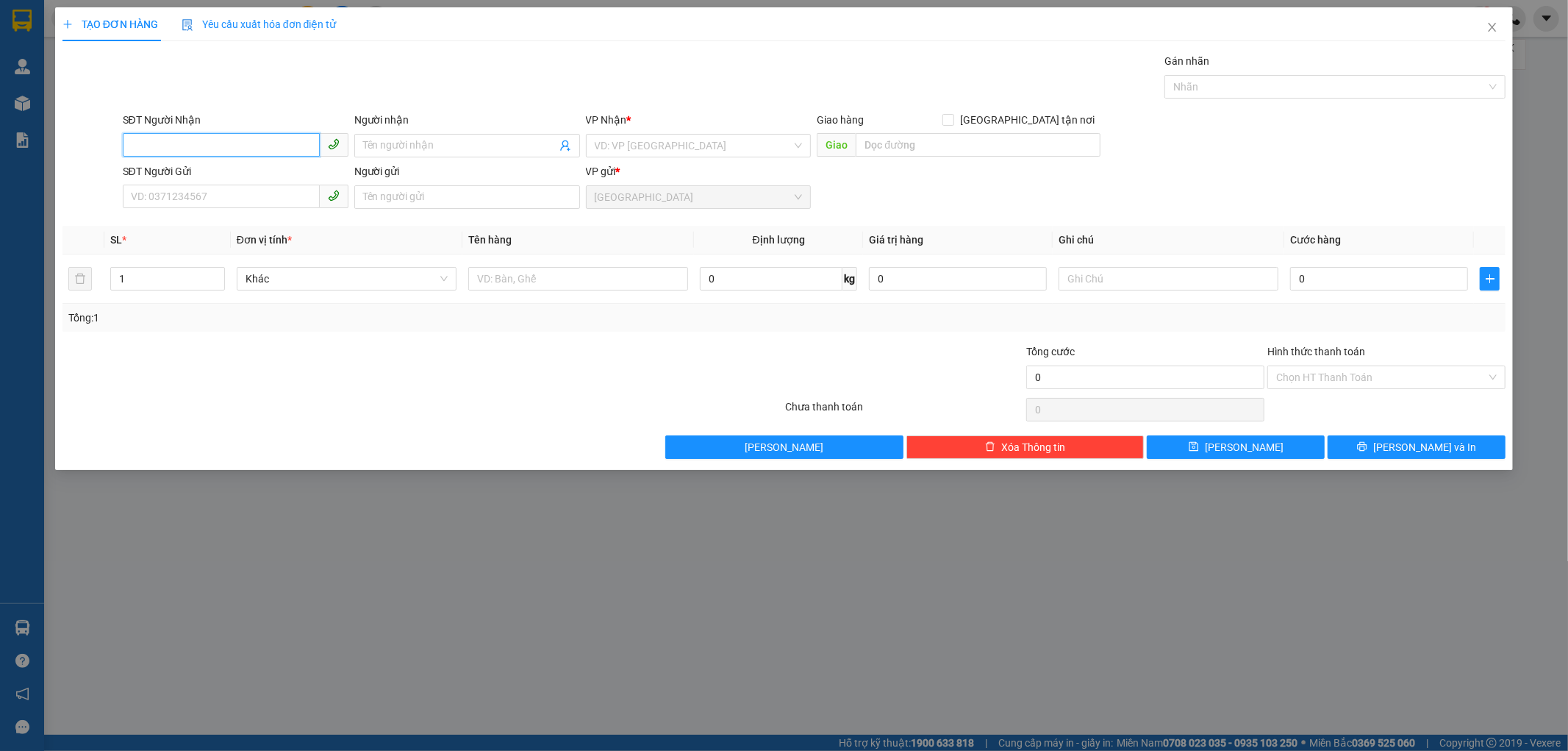
click at [178, 152] on input "SĐT Người Nhận" at bounding box center [222, 144] width 197 height 24
type input "0917262249"
click at [203, 174] on div "0917262249 - THUỲ LOAN" at bounding box center [235, 175] width 208 height 16
type input "THUỲ LOAN"
type input "80.000"
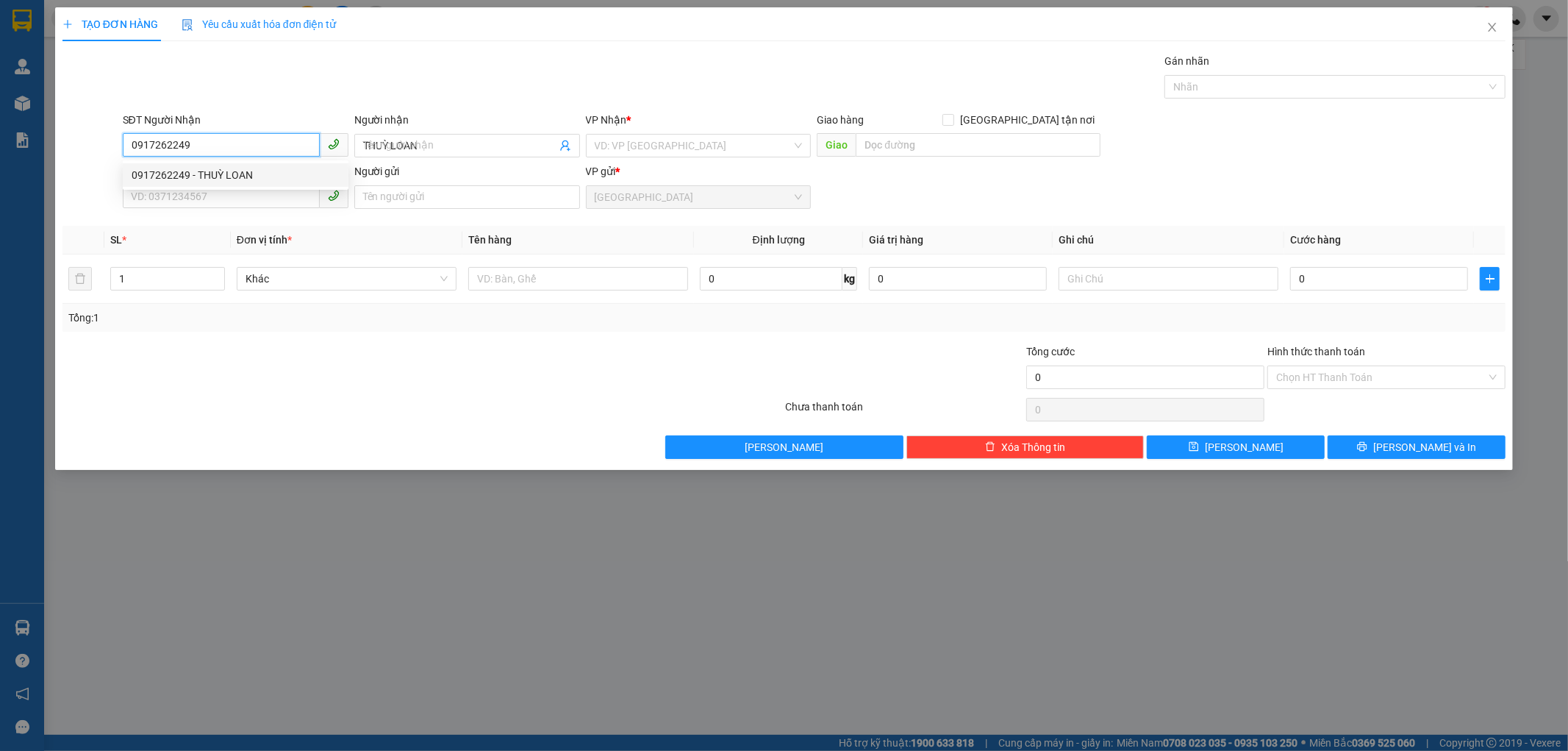
type input "80.000"
type input "0917262249"
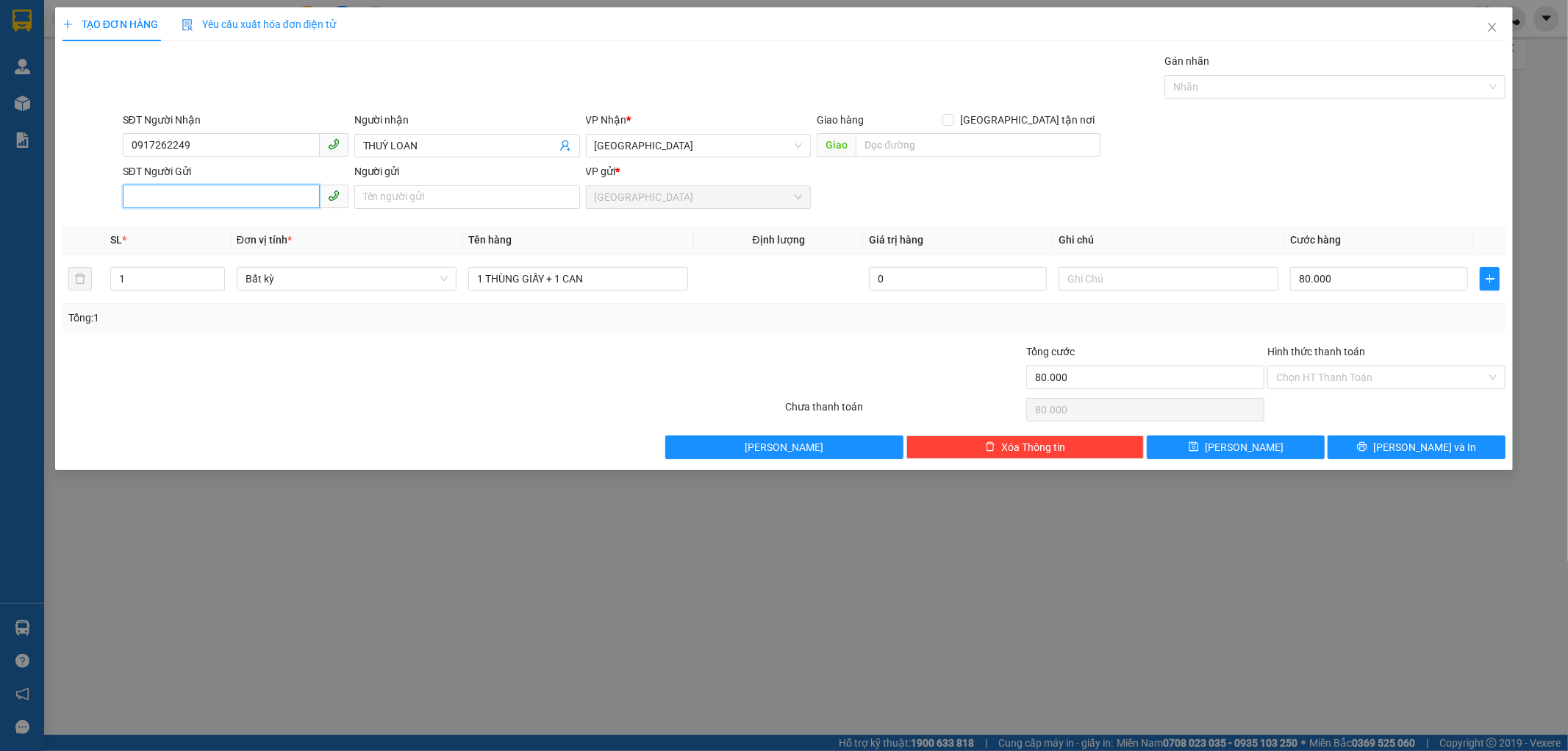
click at [189, 192] on input "SĐT Người Gửi" at bounding box center [222, 196] width 197 height 24
type input "0362180036"
click at [150, 223] on div "0362180036" at bounding box center [235, 227] width 208 height 16
type input "350.000"
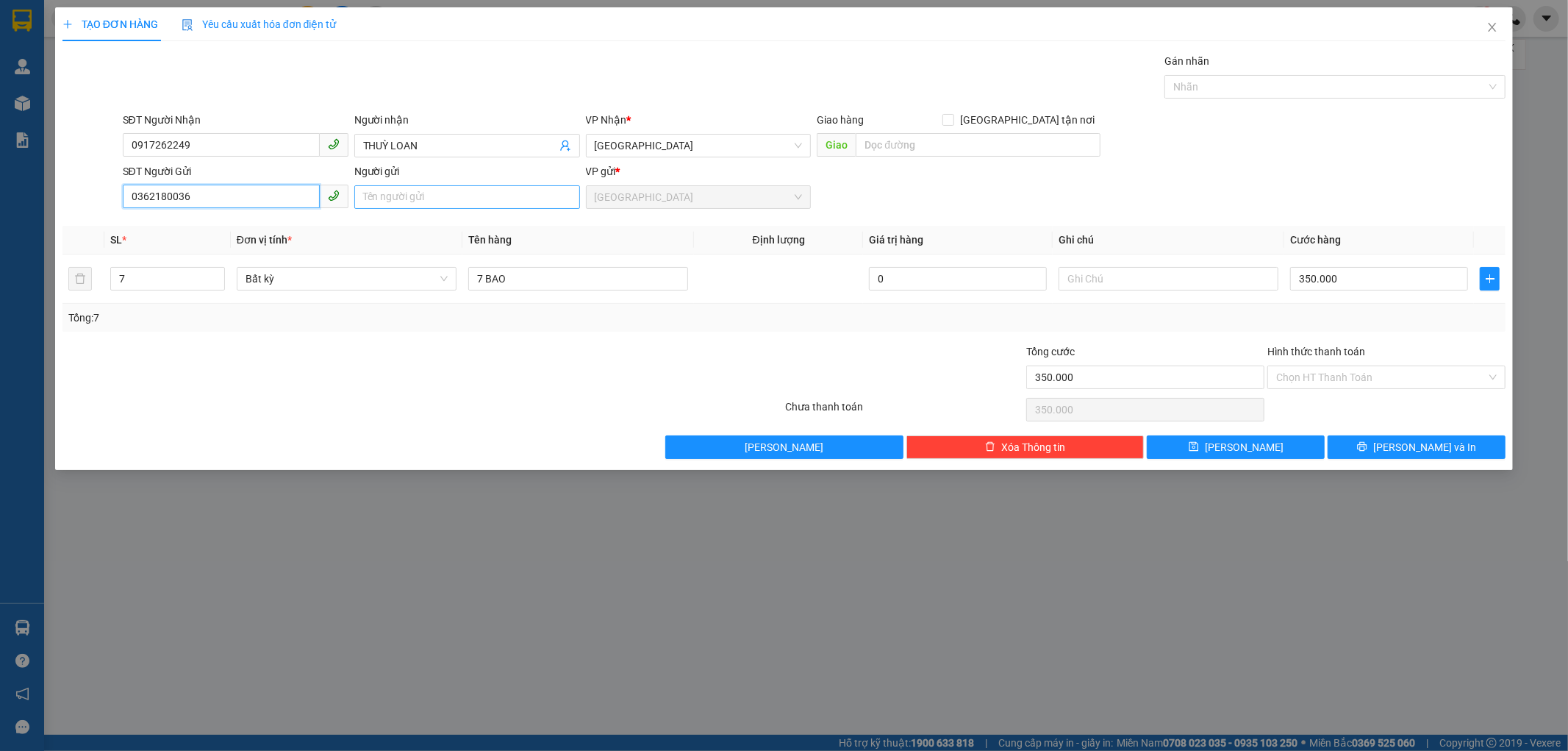
type input "0362180036"
click at [383, 199] on input "Người gửi" at bounding box center [467, 197] width 226 height 24
type input "CHELATE ASIA"
click at [141, 284] on input "7" at bounding box center [167, 278] width 113 height 22
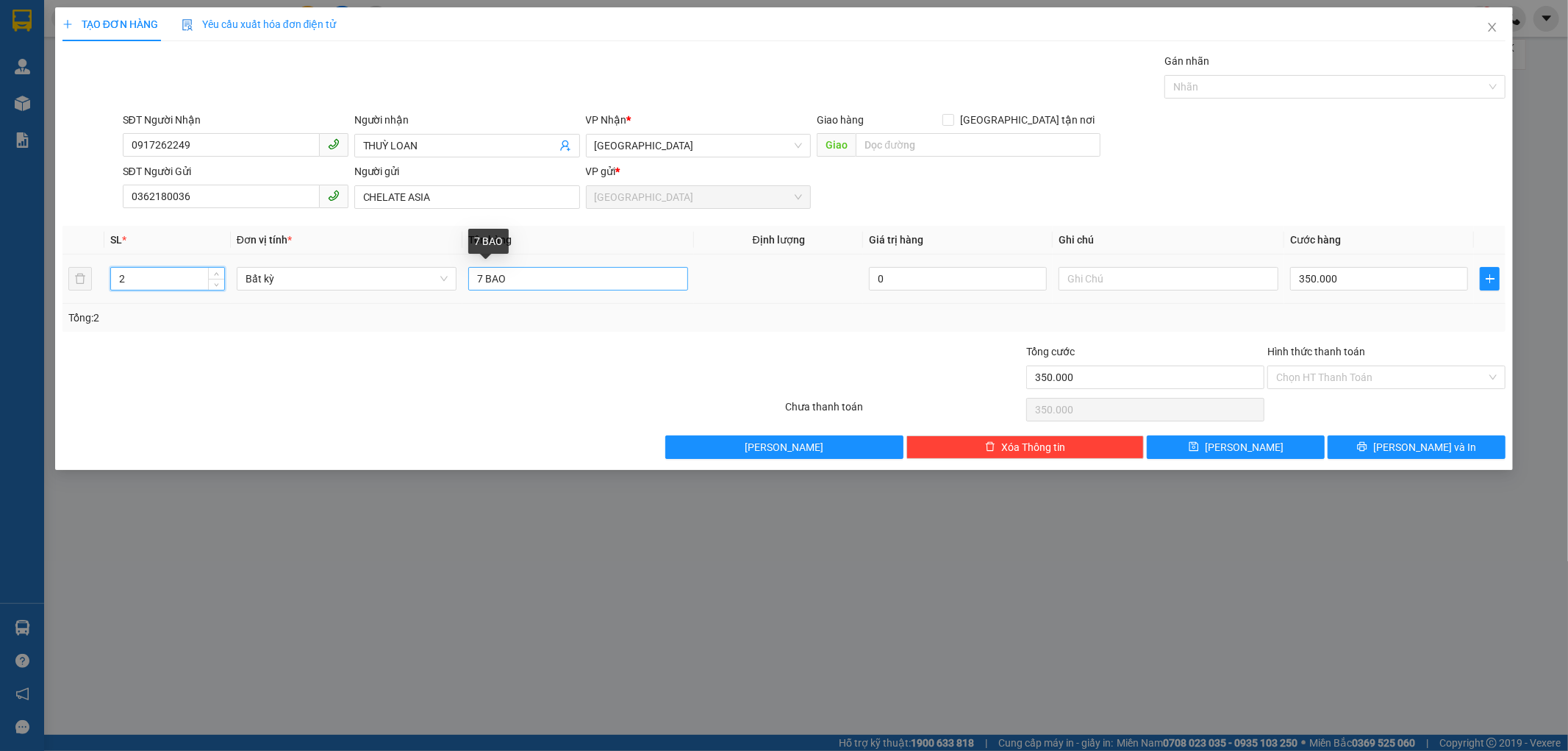
type input "2"
click at [481, 275] on input "7 BAO" at bounding box center [579, 278] width 220 height 24
type input "0"
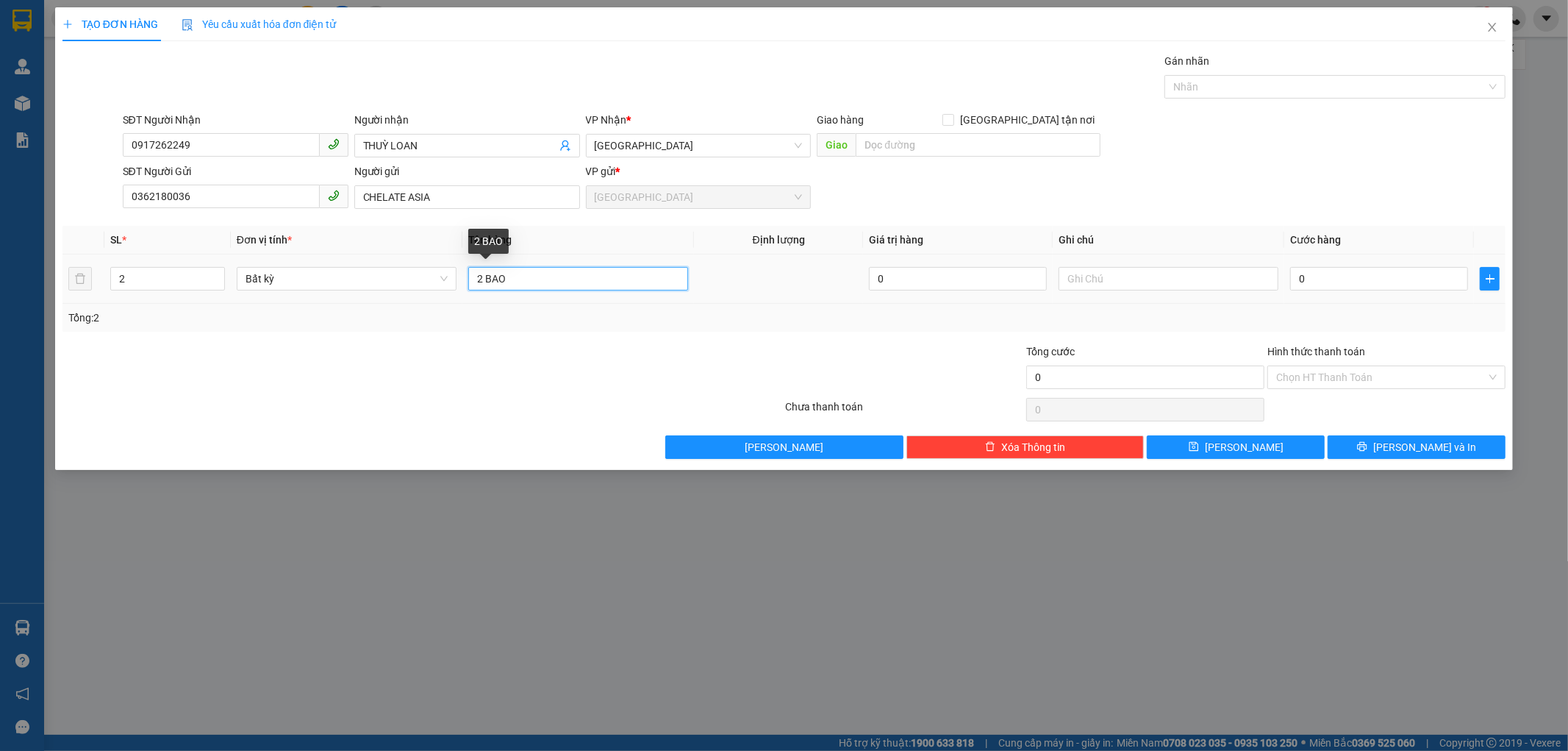
click at [516, 281] on input "2 BAO" at bounding box center [579, 278] width 220 height 24
type input "2 BAO TRẮNG"
click at [1297, 283] on input "0" at bounding box center [1379, 278] width 178 height 24
type input "1"
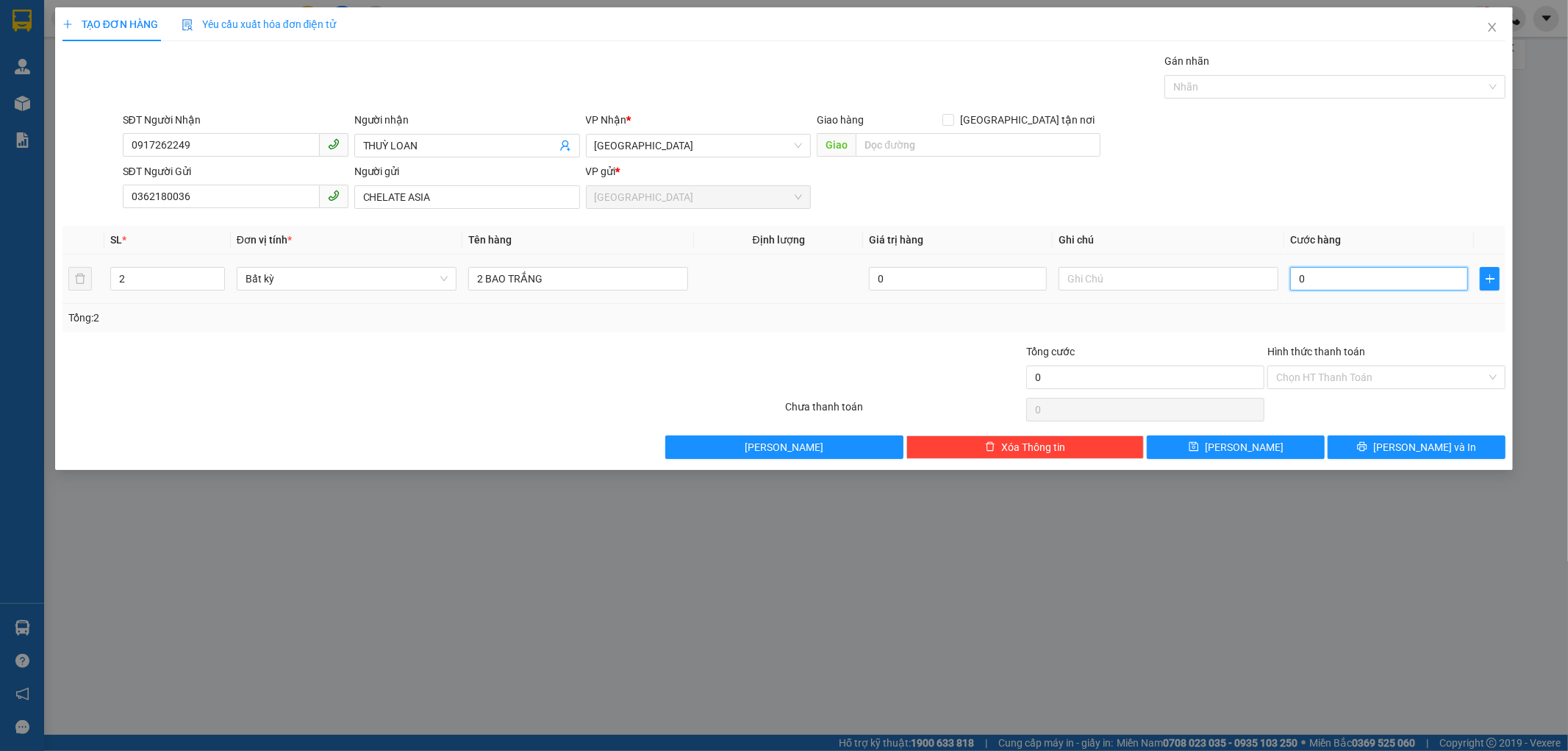
type input "1"
type input "10"
type input "100"
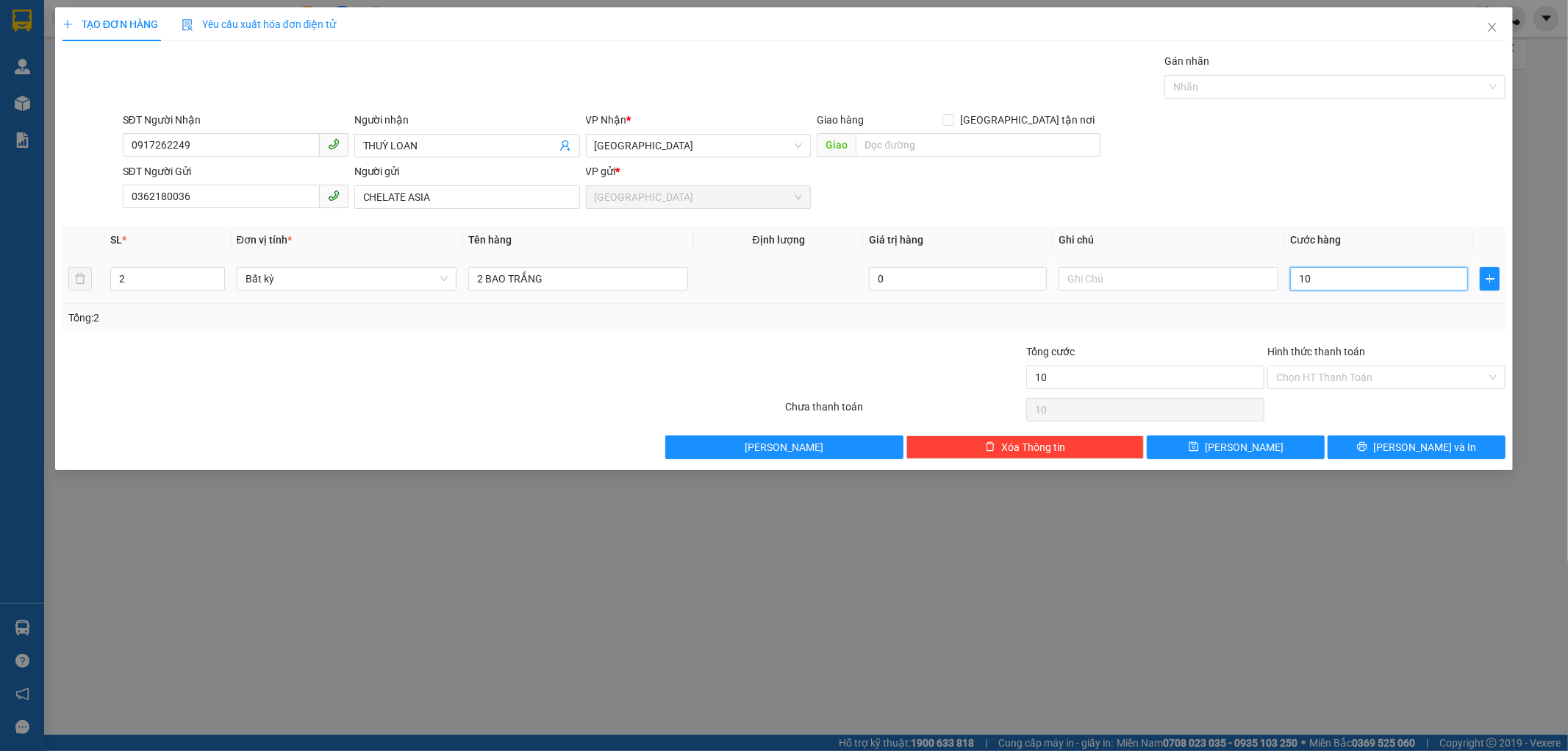
type input "100"
type input "100.000"
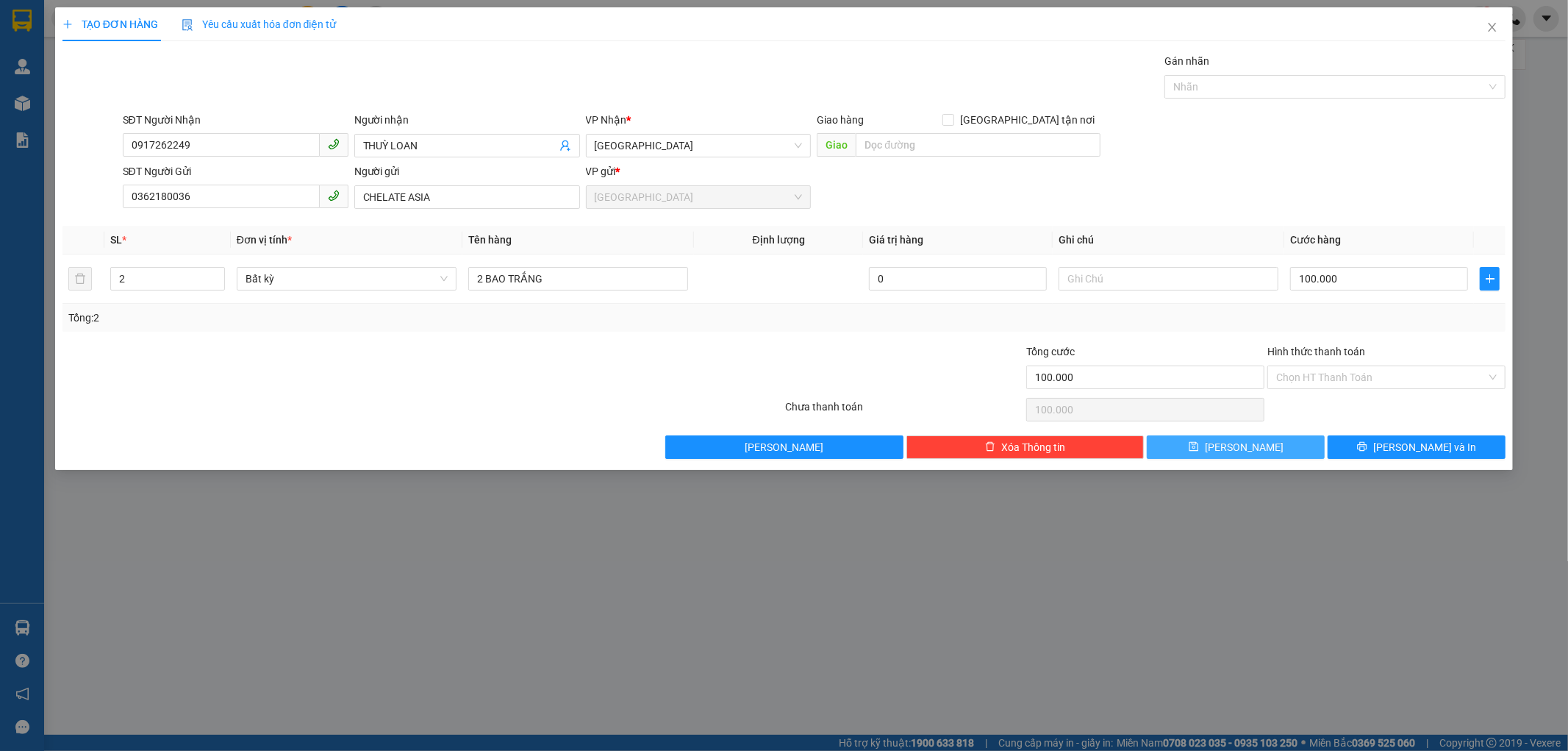
click at [1309, 450] on button "[PERSON_NAME]" at bounding box center [1235, 447] width 178 height 24
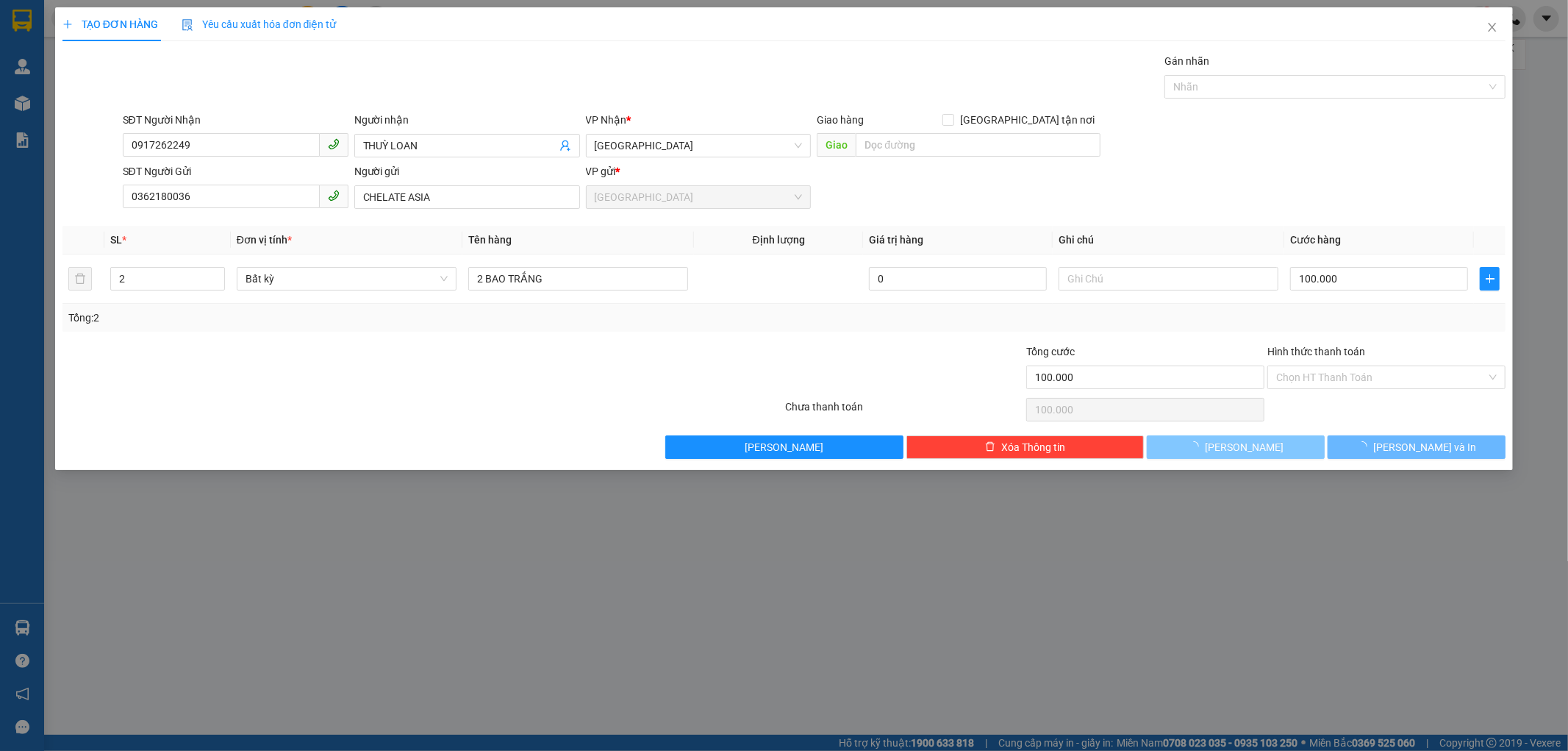
type input "0"
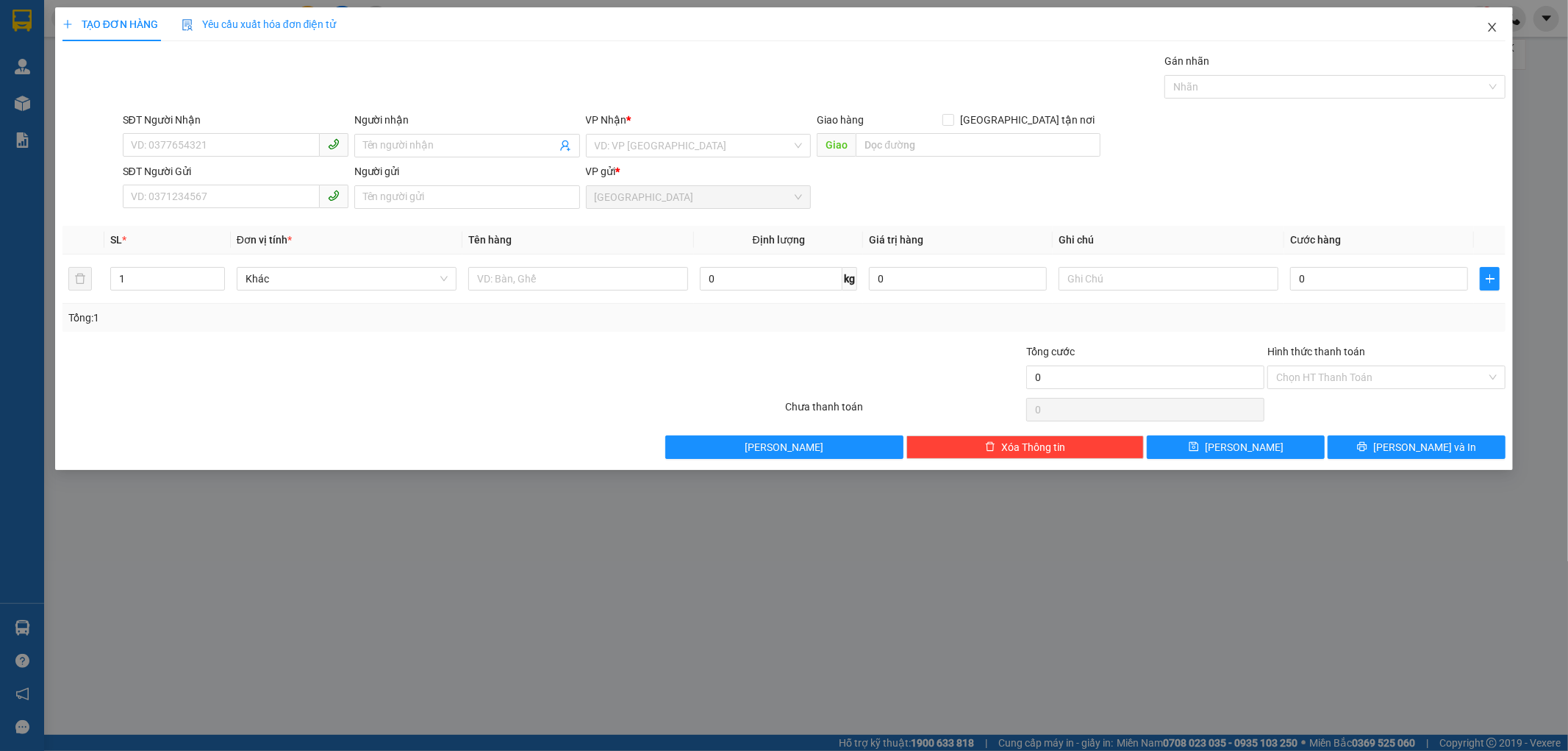
click at [1493, 28] on icon "close" at bounding box center [1493, 27] width 8 height 9
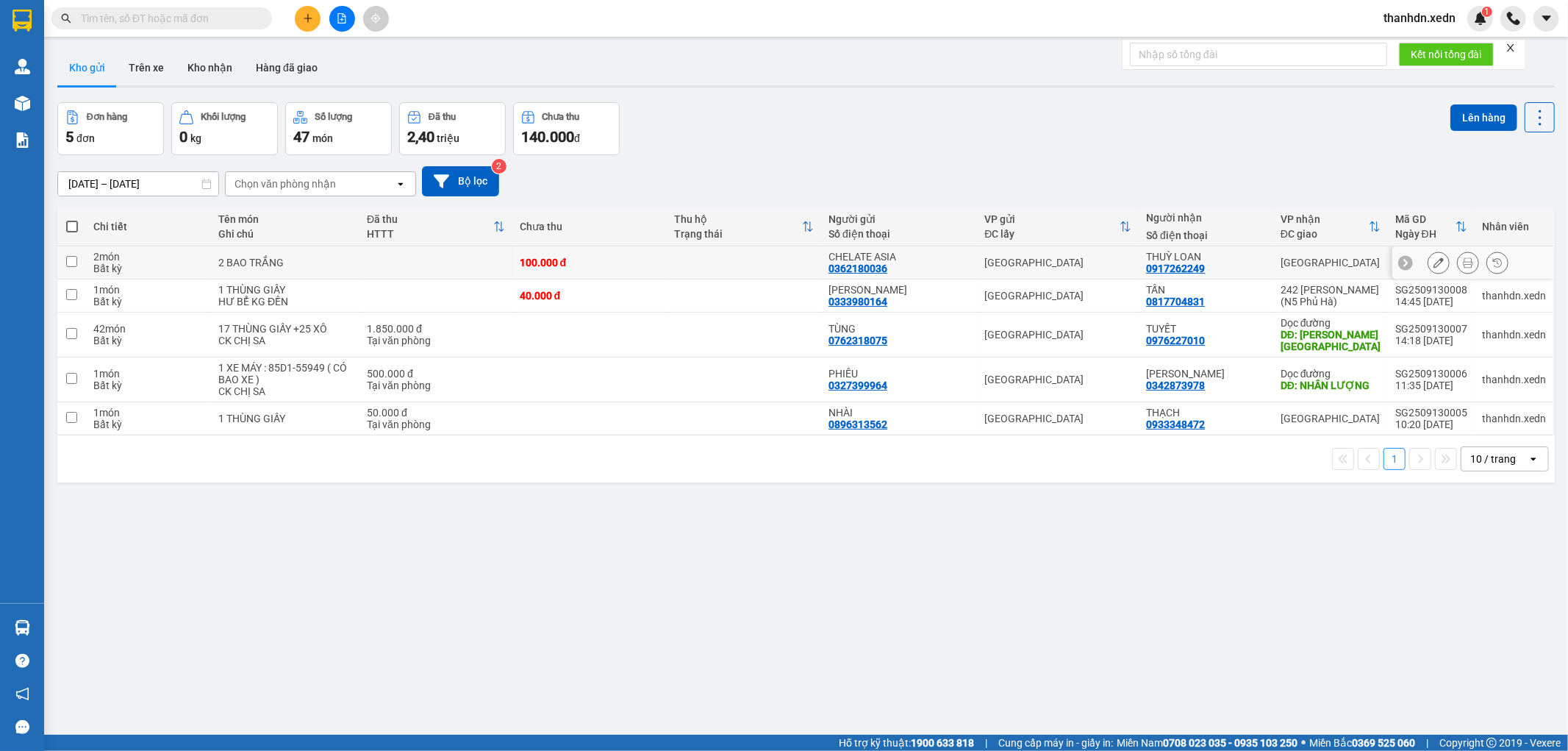
click at [1434, 259] on icon at bounding box center [1438, 263] width 11 height 11
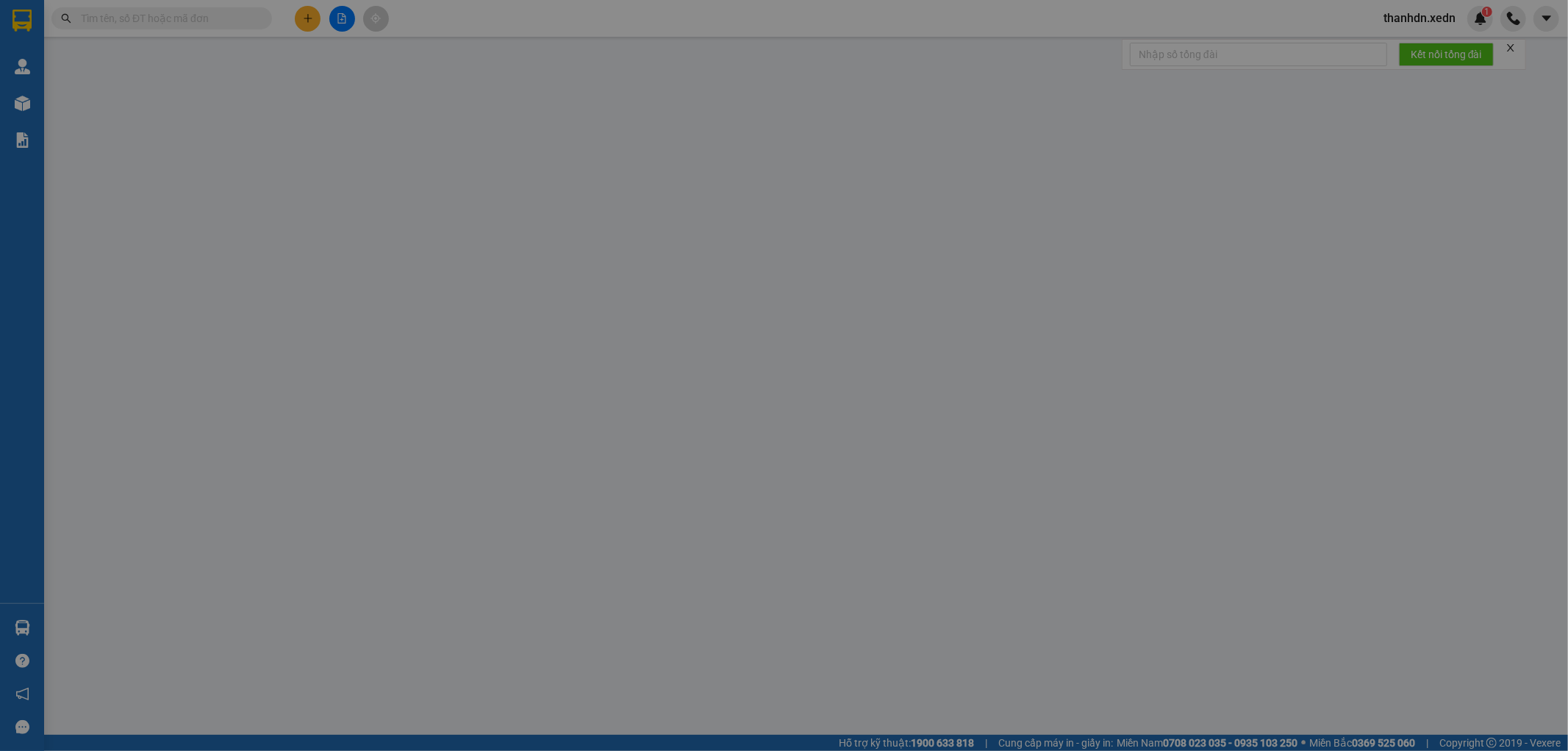
type input "0917262249"
type input "THUỲ LOAN"
type input "0362180036"
type input "CHELATE ASIA"
type input "100.000"
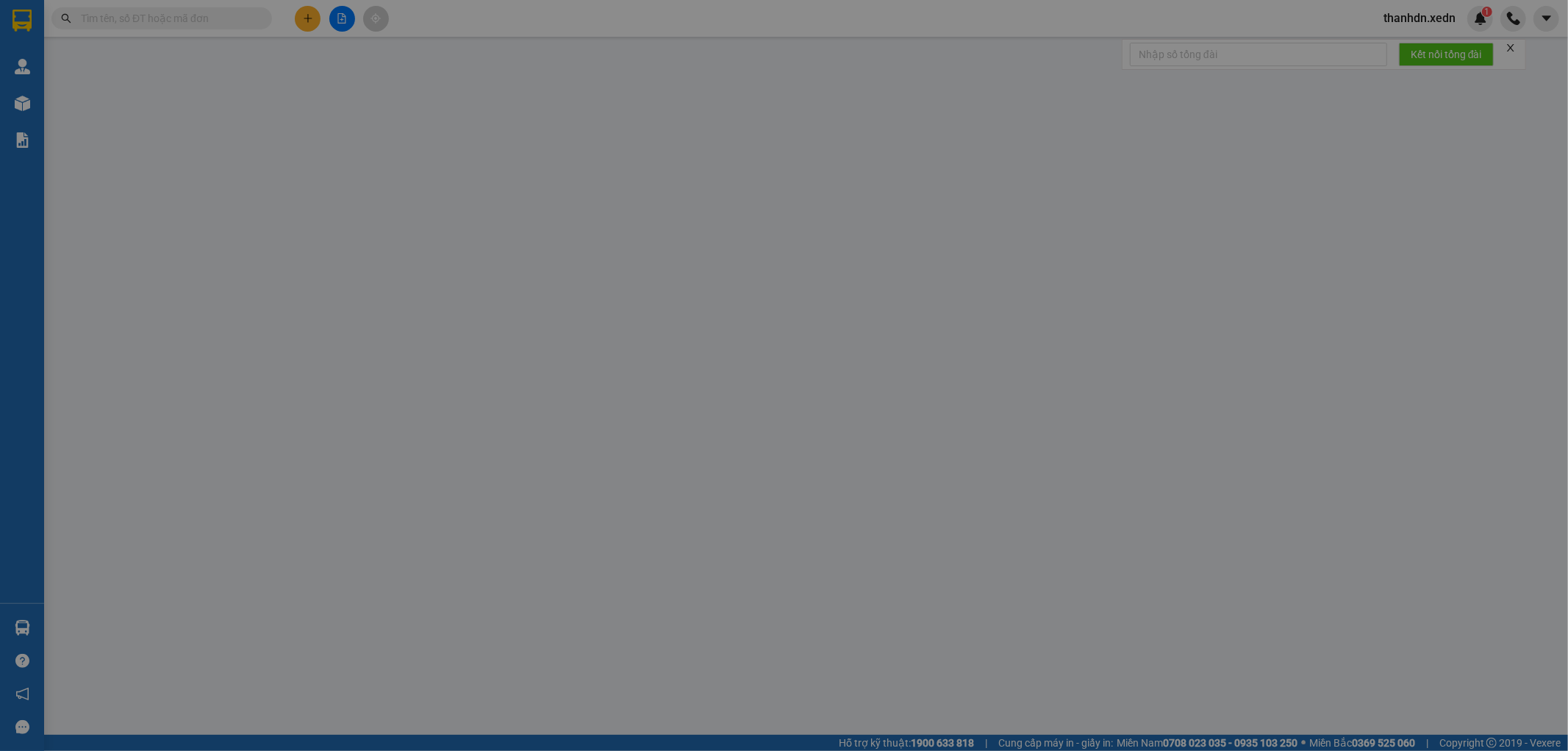
type input "100.000"
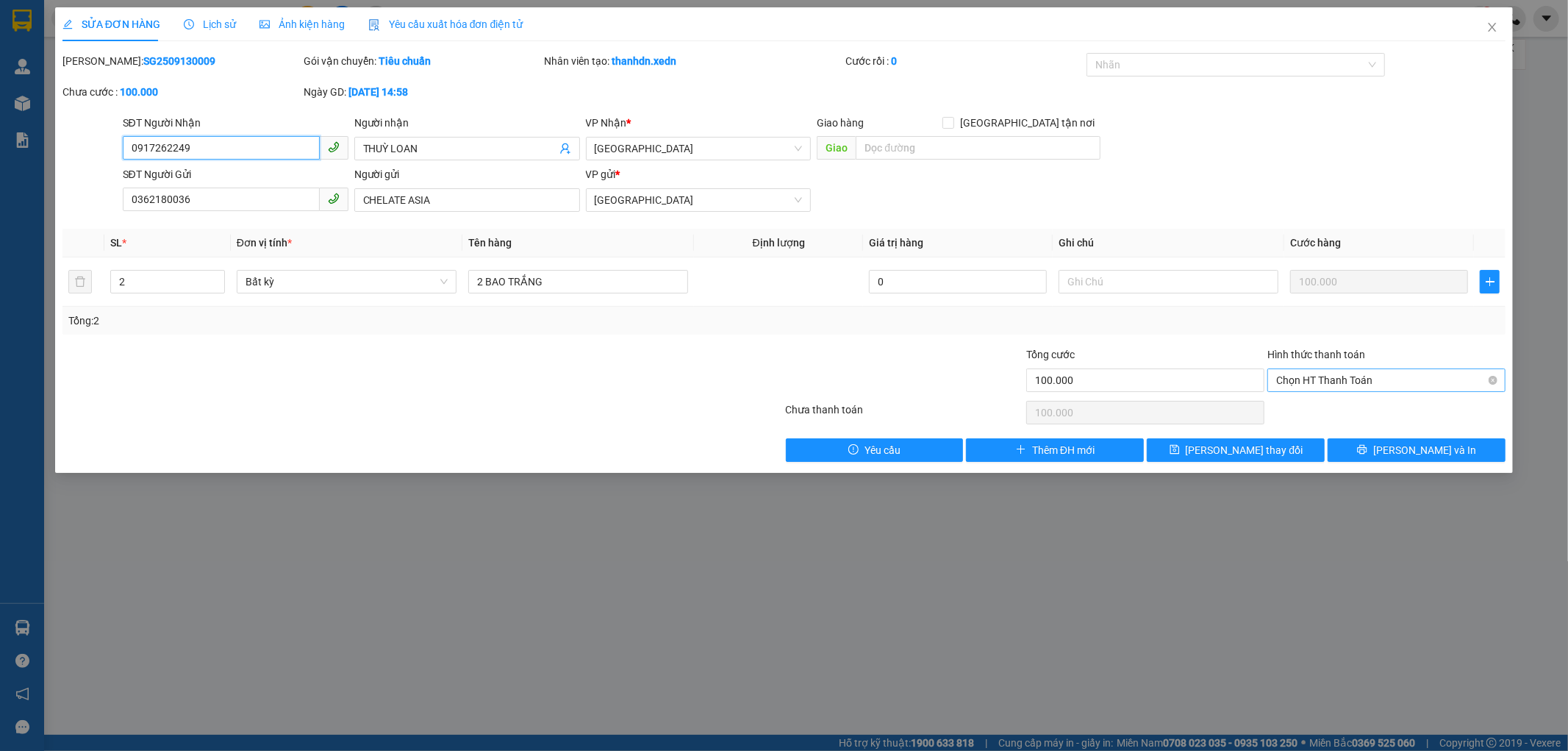
click at [1354, 373] on span "Chọn HT Thanh Toán" at bounding box center [1386, 380] width 221 height 22
click at [1086, 285] on input "text" at bounding box center [1169, 281] width 220 height 24
click at [1303, 369] on div "Chọn HT Thanh Toán" at bounding box center [1386, 380] width 238 height 24
type input "CK CHỊ SA"
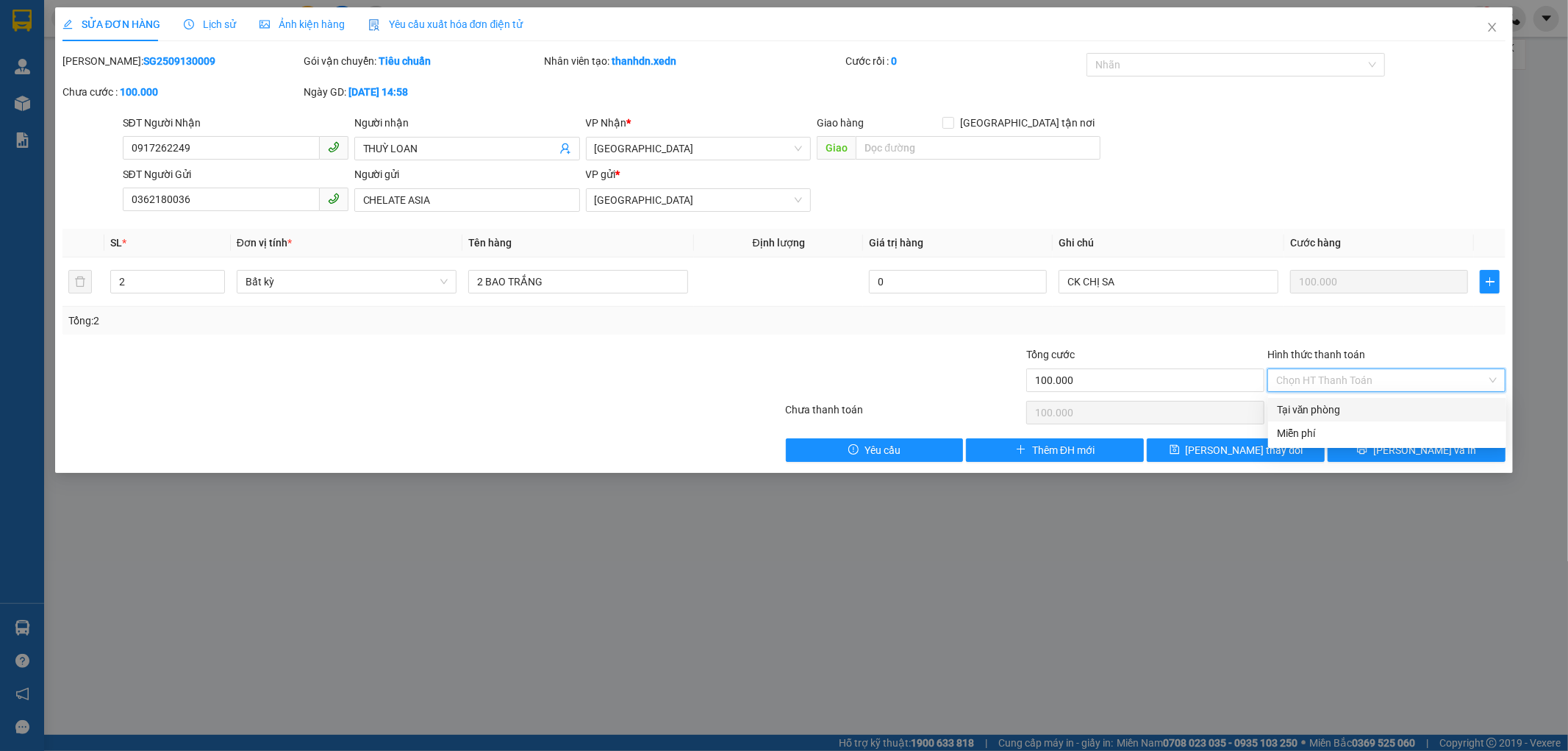
click at [1297, 403] on div "Tại văn phòng" at bounding box center [1387, 410] width 221 height 16
type input "0"
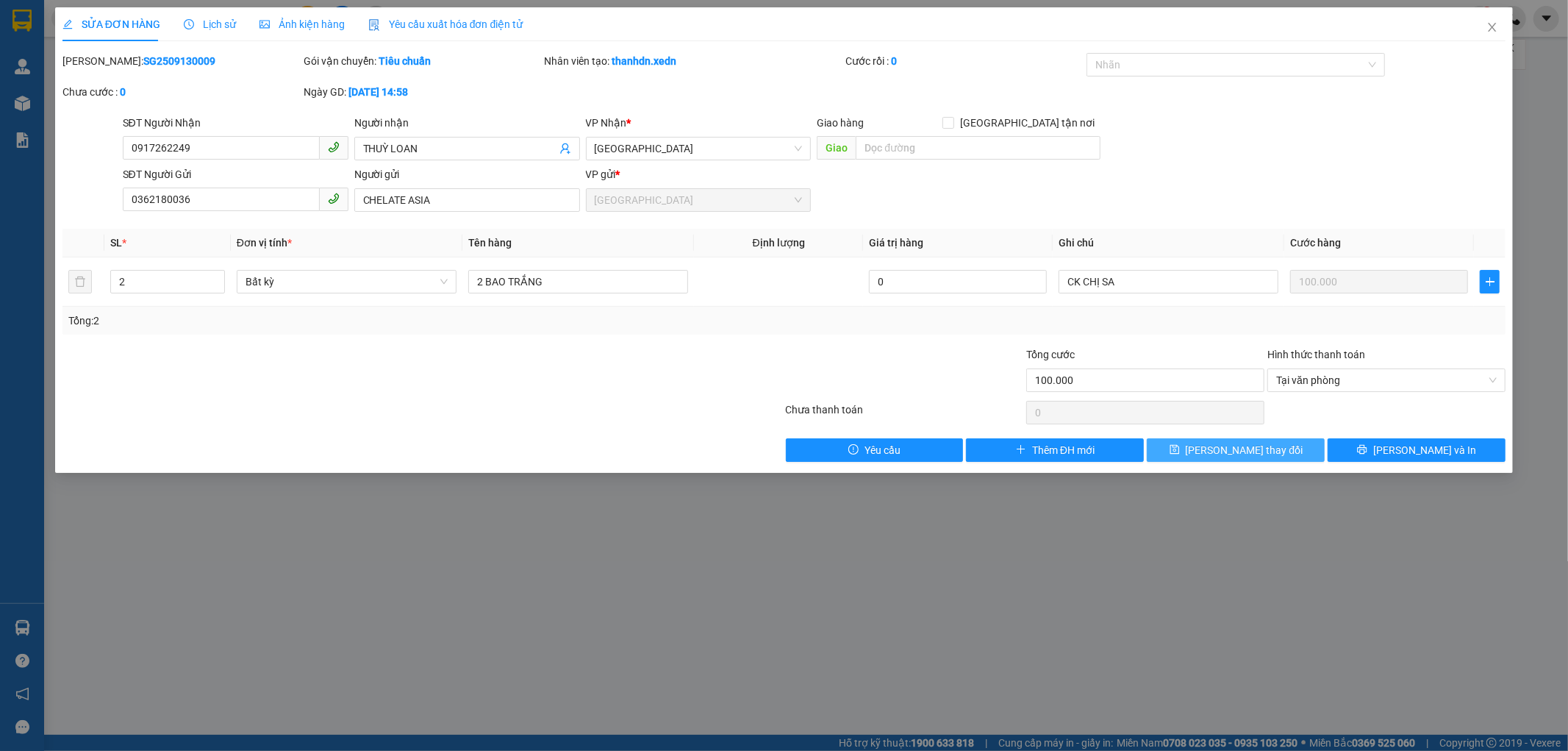
click at [1266, 448] on span "[PERSON_NAME] thay đổi" at bounding box center [1244, 450] width 117 height 16
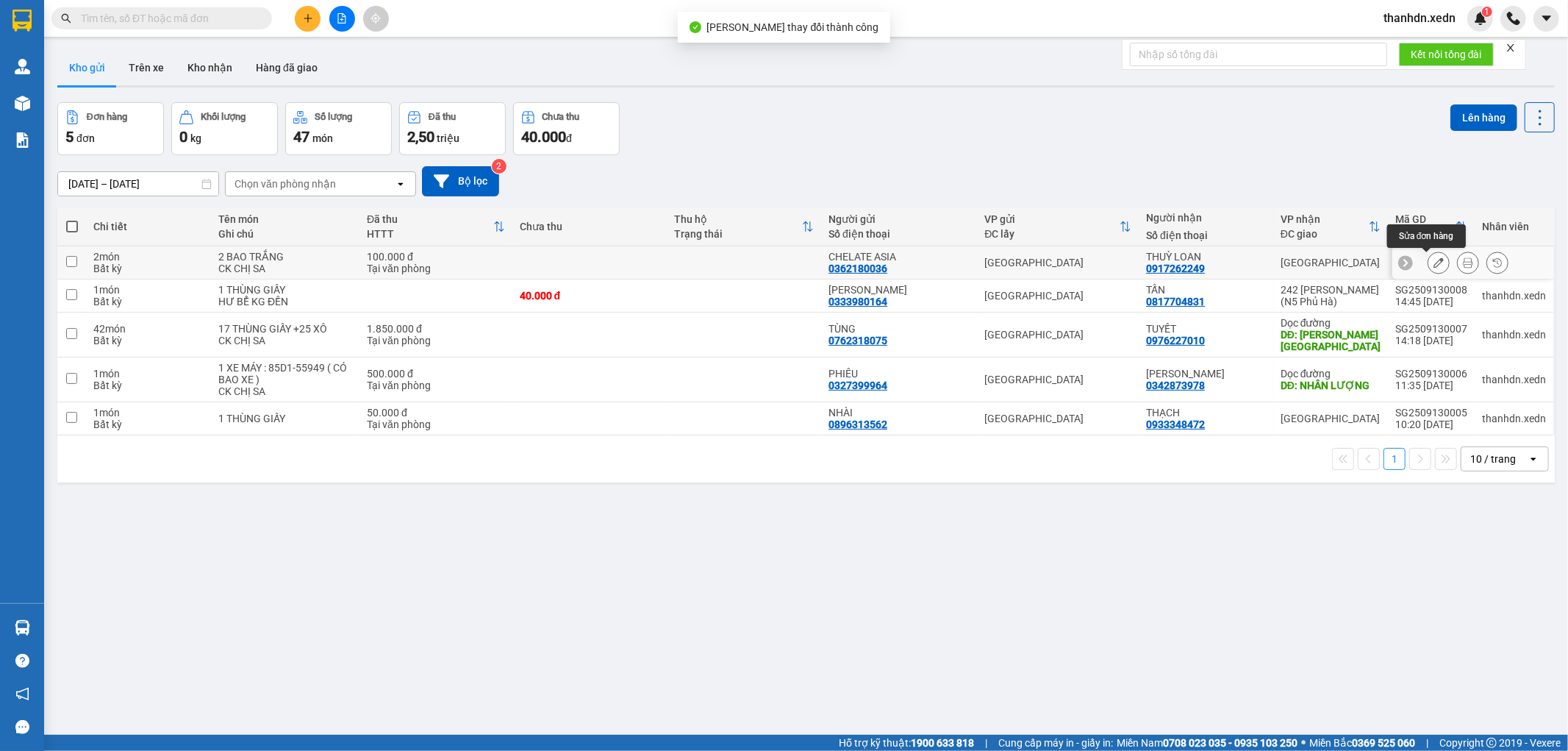
click at [1429, 267] on button at bounding box center [1438, 263] width 20 height 26
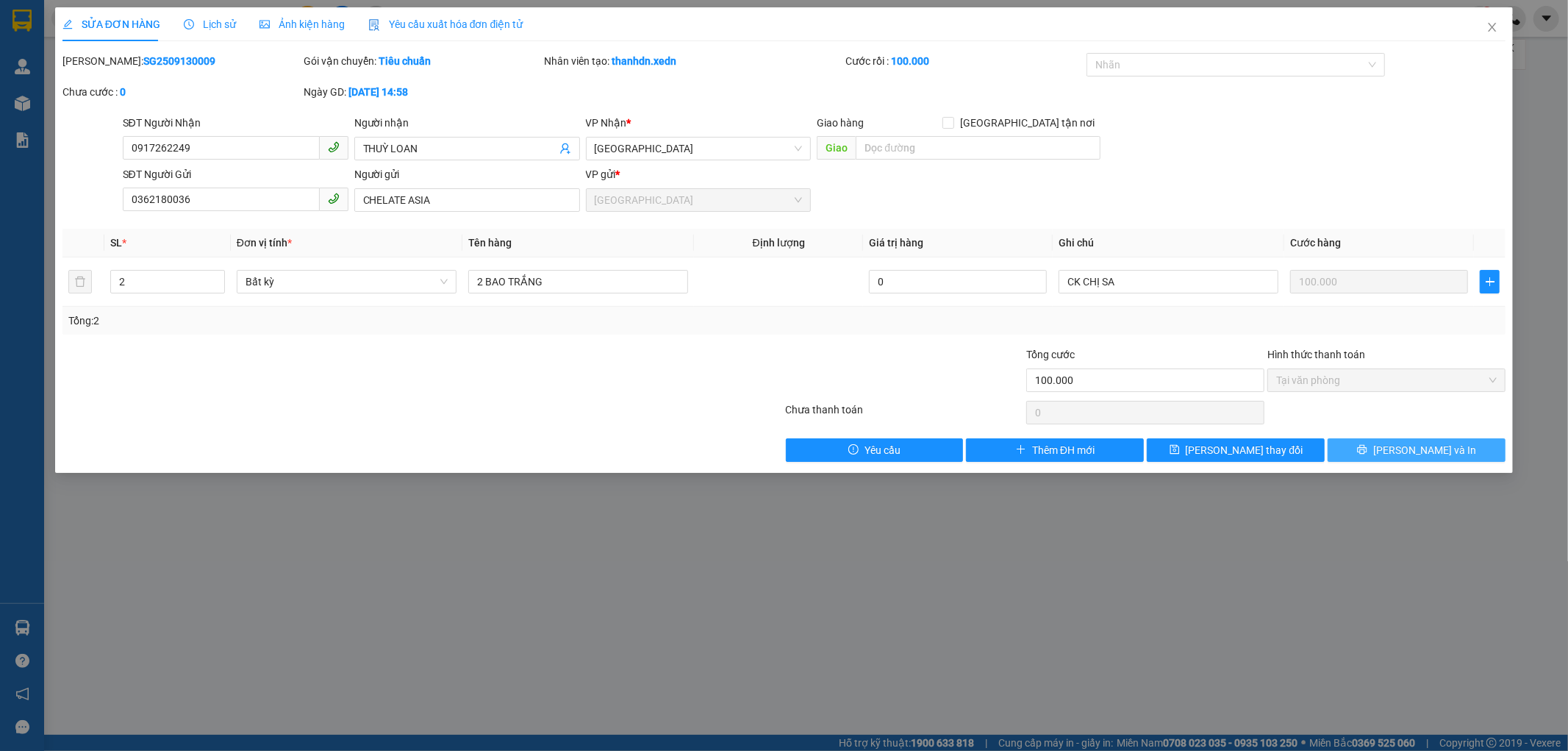
click at [1372, 446] on button "[PERSON_NAME] và In" at bounding box center [1416, 450] width 178 height 24
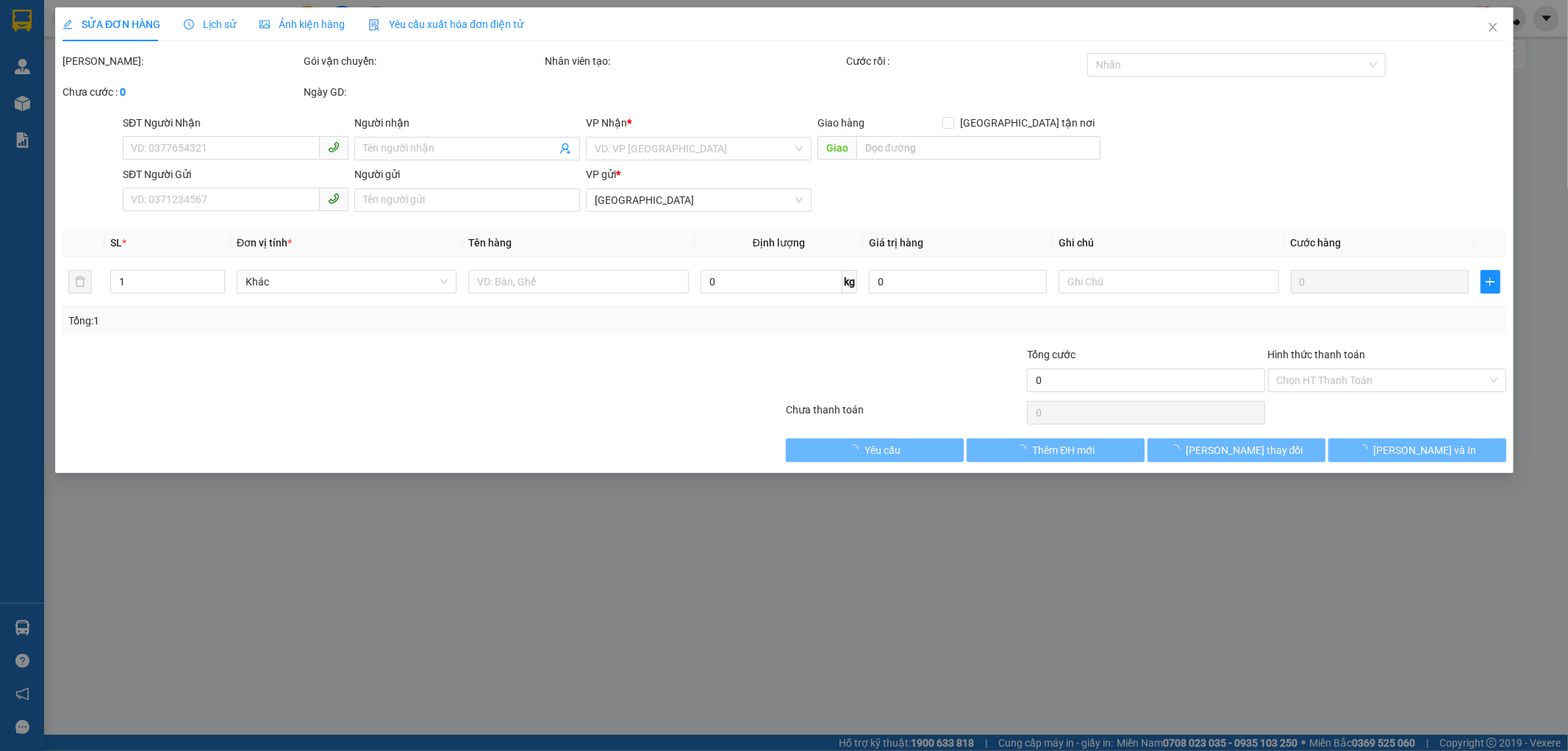
type input "0917262249"
type input "THUỲ LOAN"
type input "0362180036"
type input "CHELATE ASIA"
type input "100.000"
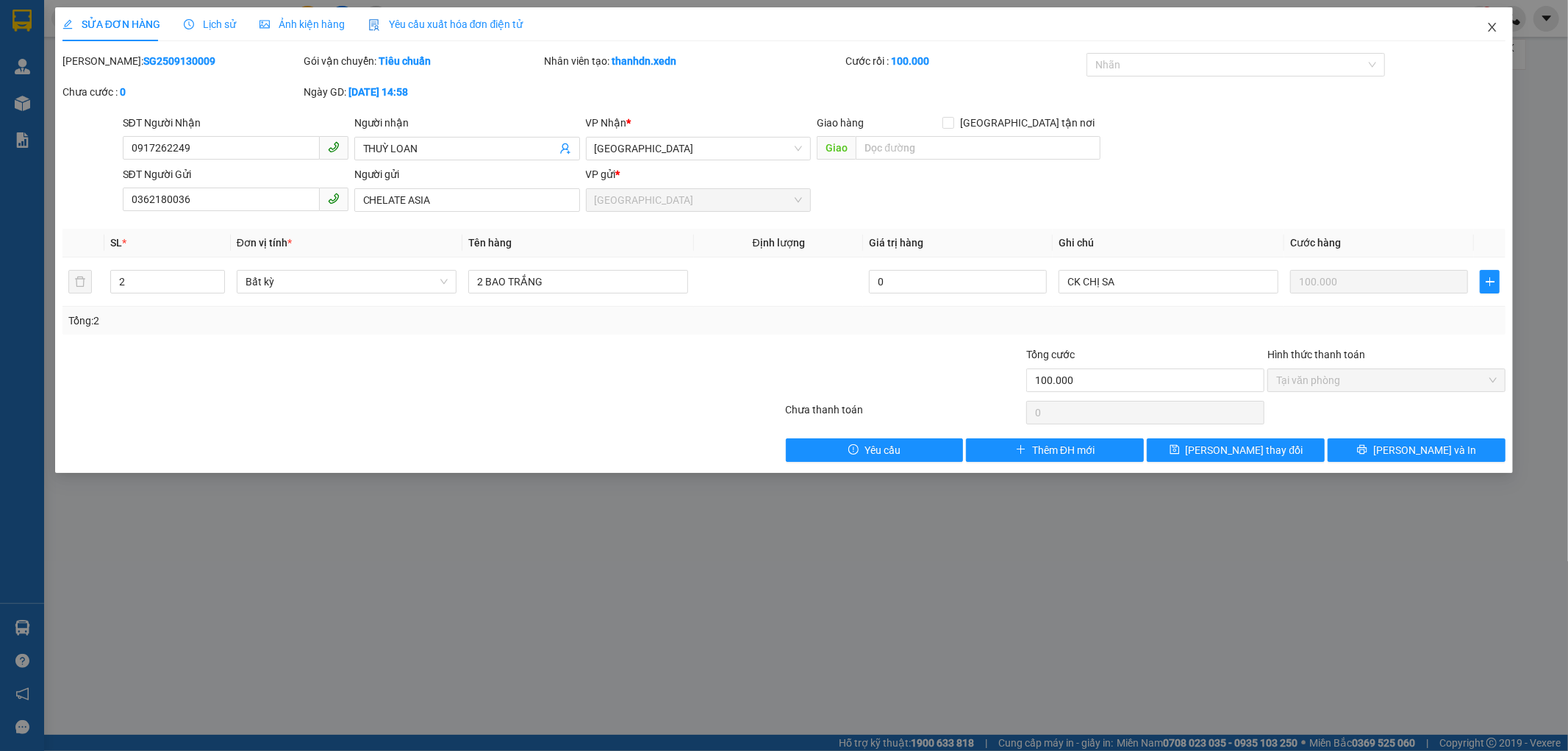
click at [1489, 30] on icon "close" at bounding box center [1492, 27] width 11 height 11
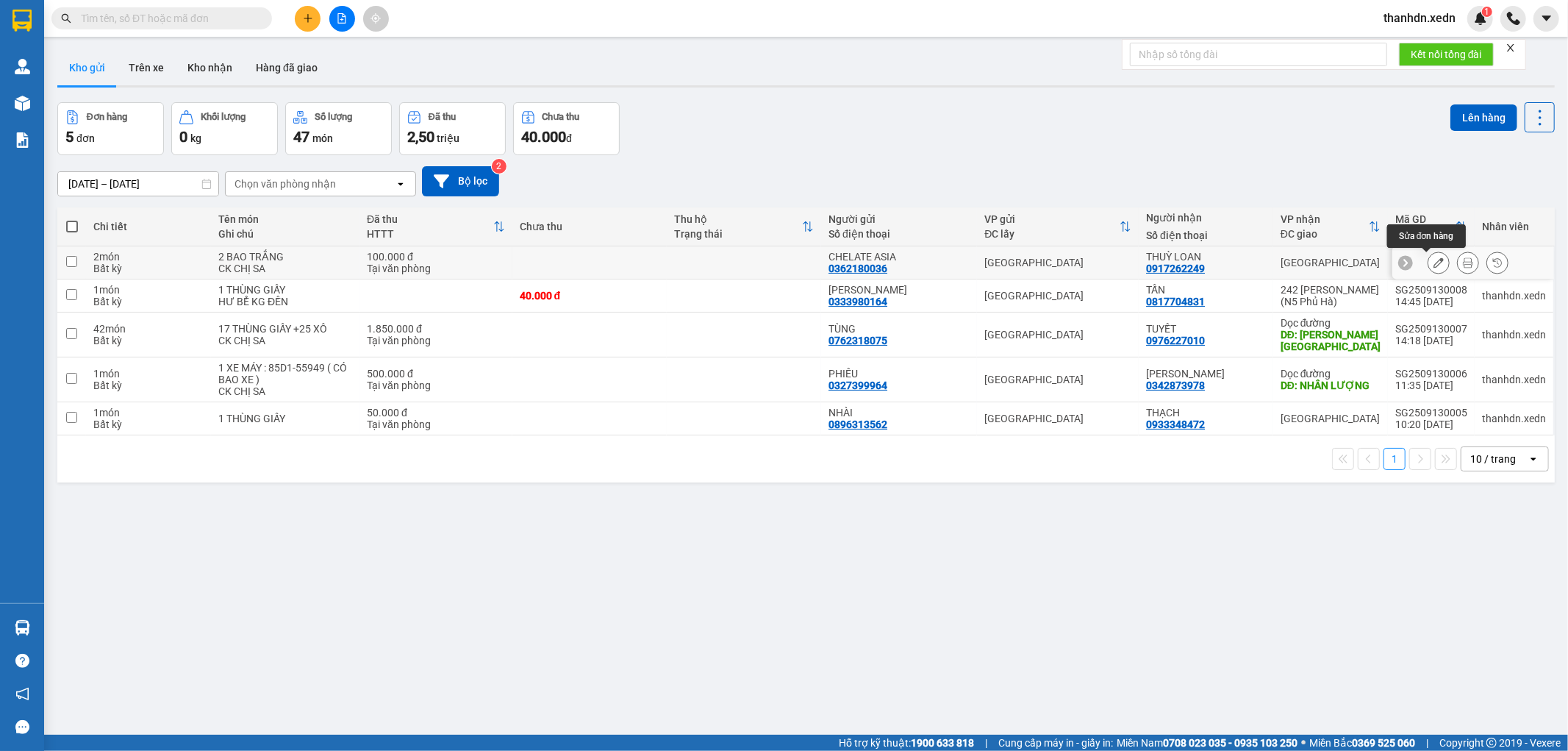
click at [1429, 267] on button at bounding box center [1438, 263] width 20 height 26
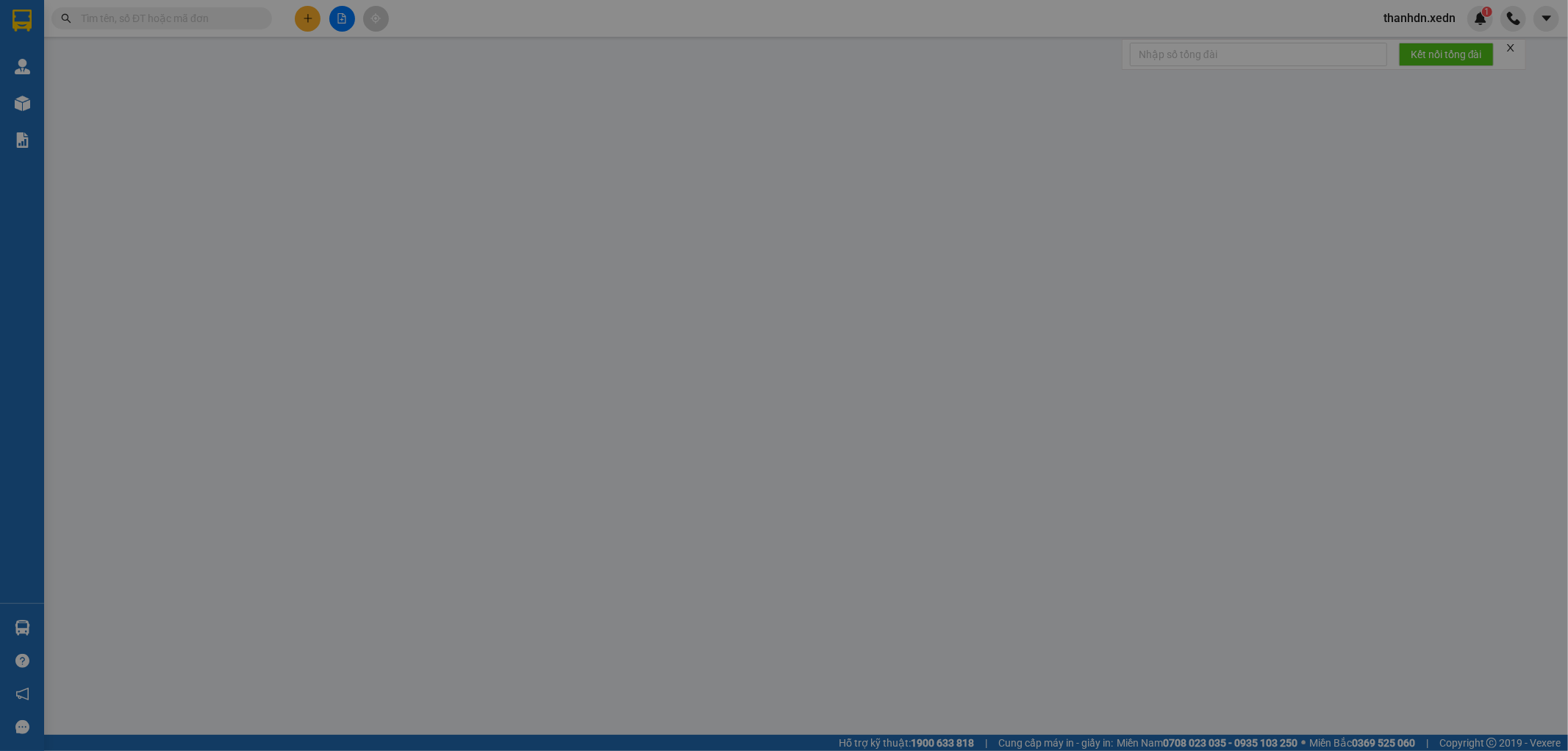
type input "0917262249"
type input "THUỲ LOAN"
type input "0362180036"
type input "CHELATE ASIA"
type input "100.000"
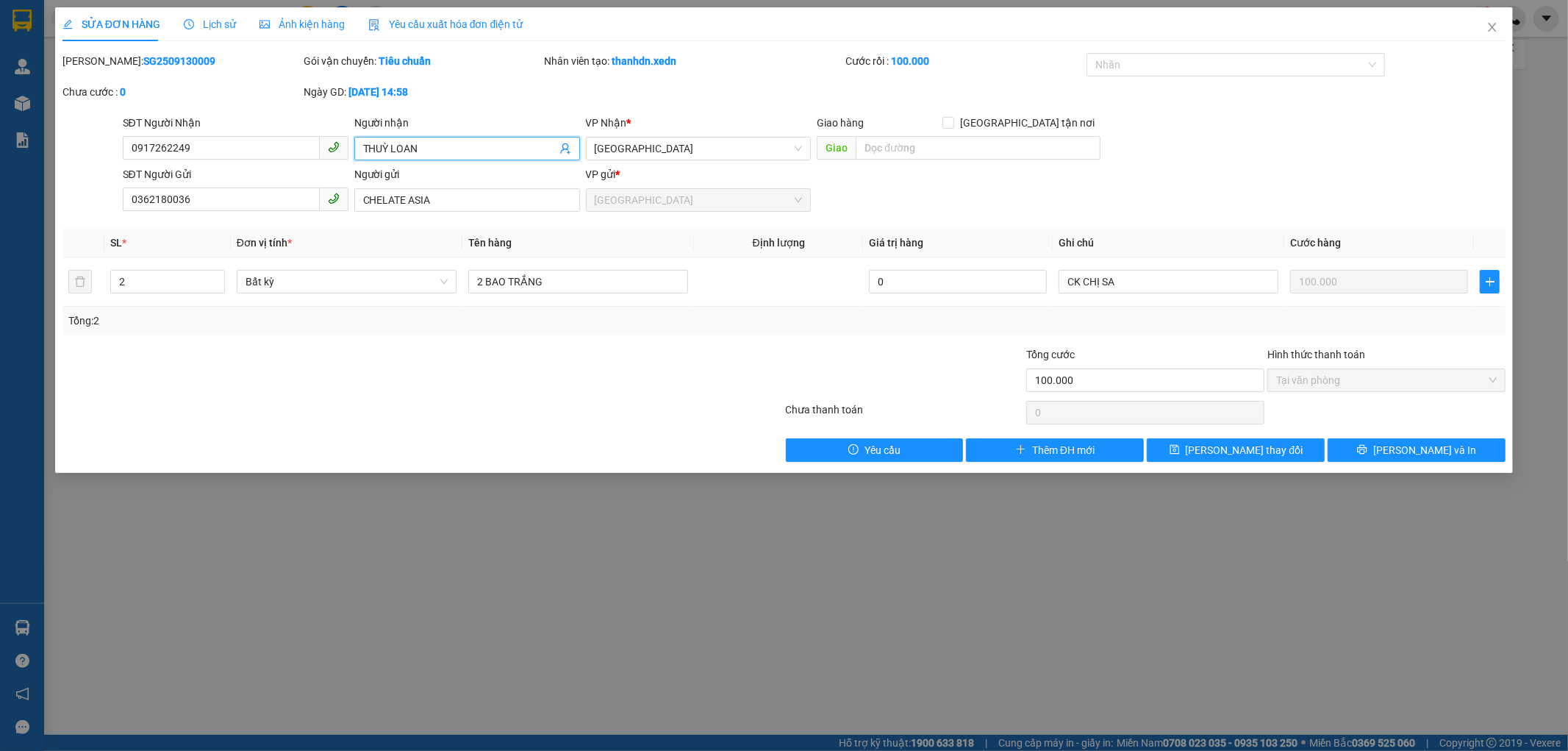
click at [432, 146] on input "THUỲ LOAN" at bounding box center [460, 148] width 193 height 16
type input "T"
type input "PHẦN THỊ THẾ"
click at [1365, 448] on button "[PERSON_NAME] và In" at bounding box center [1416, 450] width 178 height 24
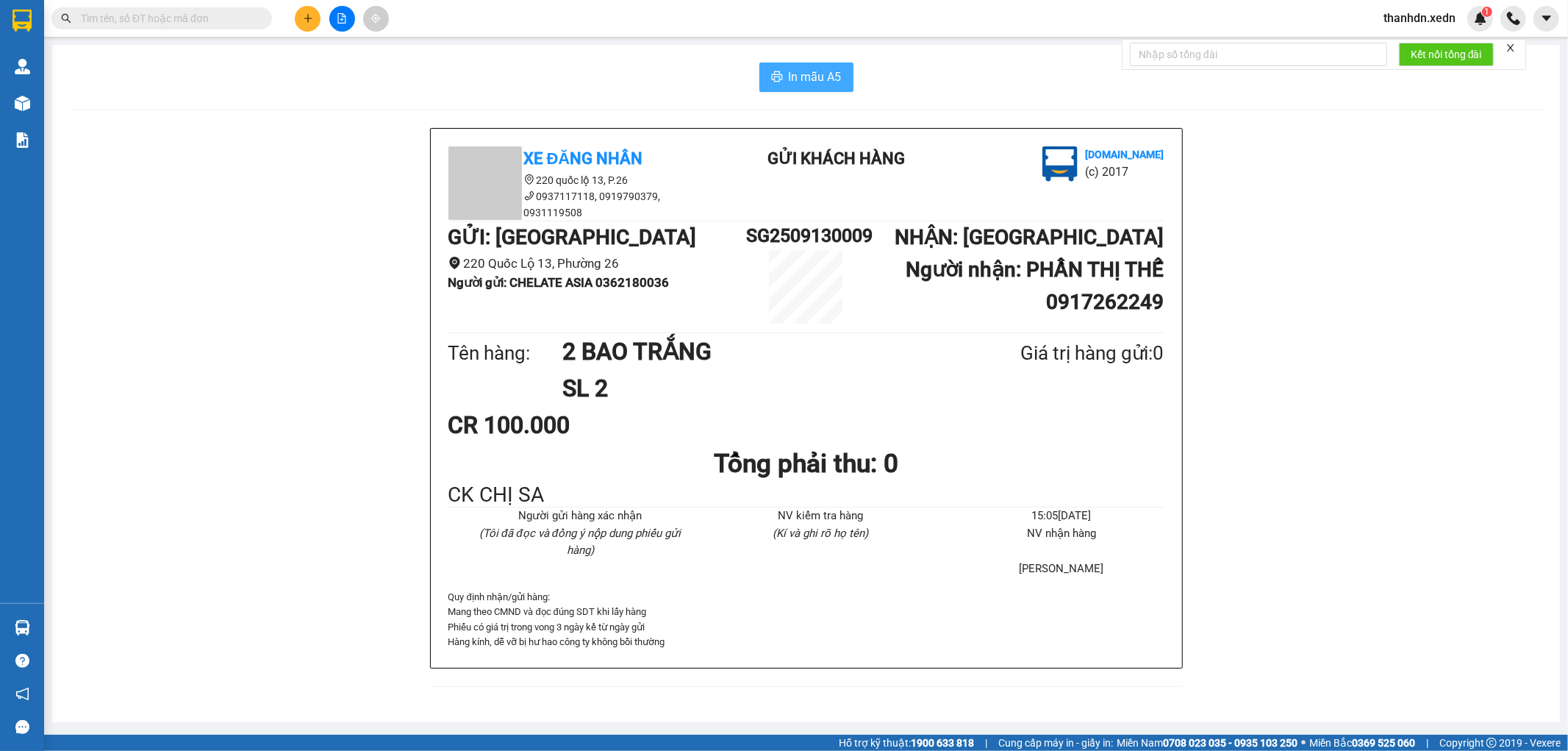
click at [802, 73] on span "In mẫu A5" at bounding box center [815, 77] width 53 height 19
